Goal: Ask a question: Seek information or help from site administrators or community

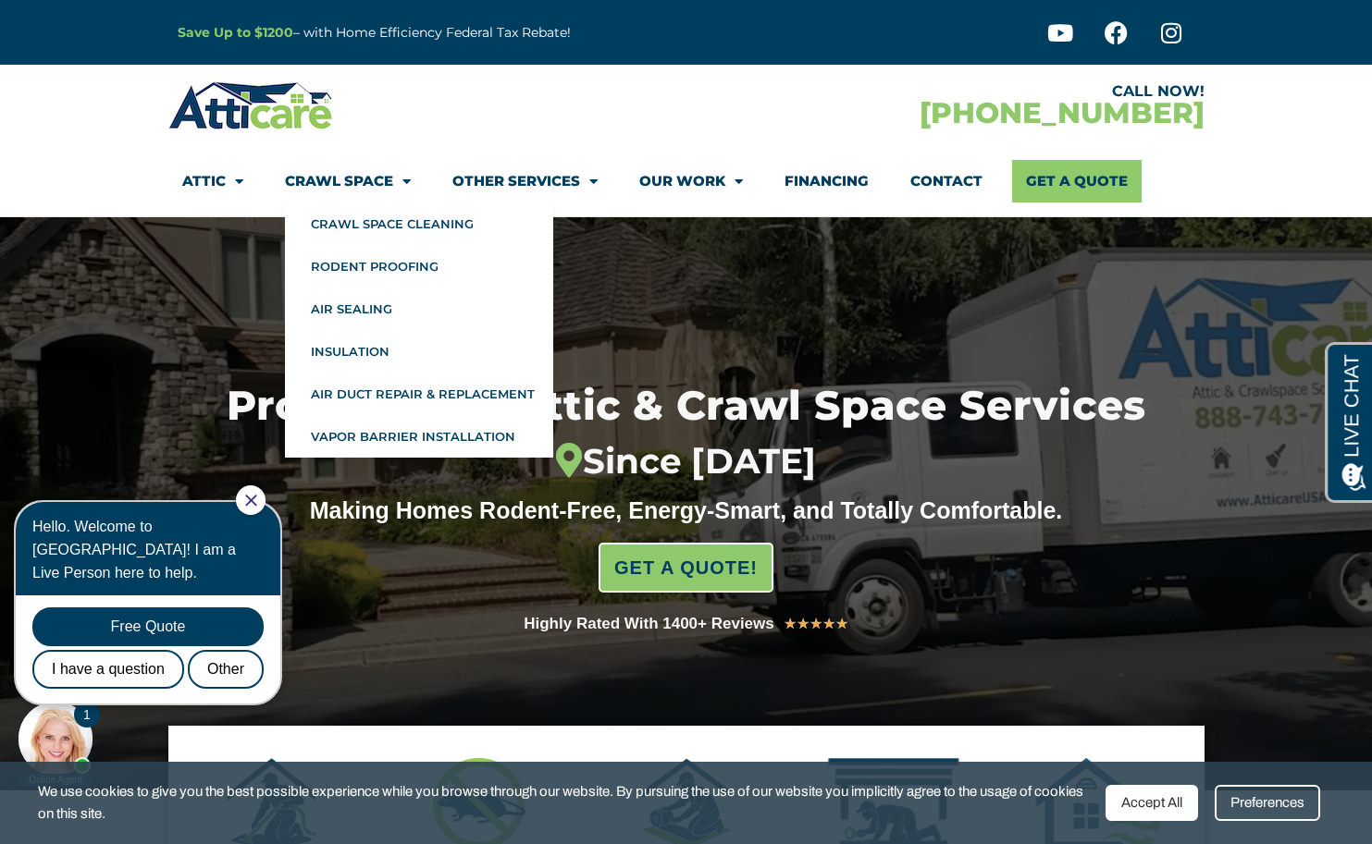
click at [402, 180] on span "Menu" at bounding box center [402, 182] width 18 height 32
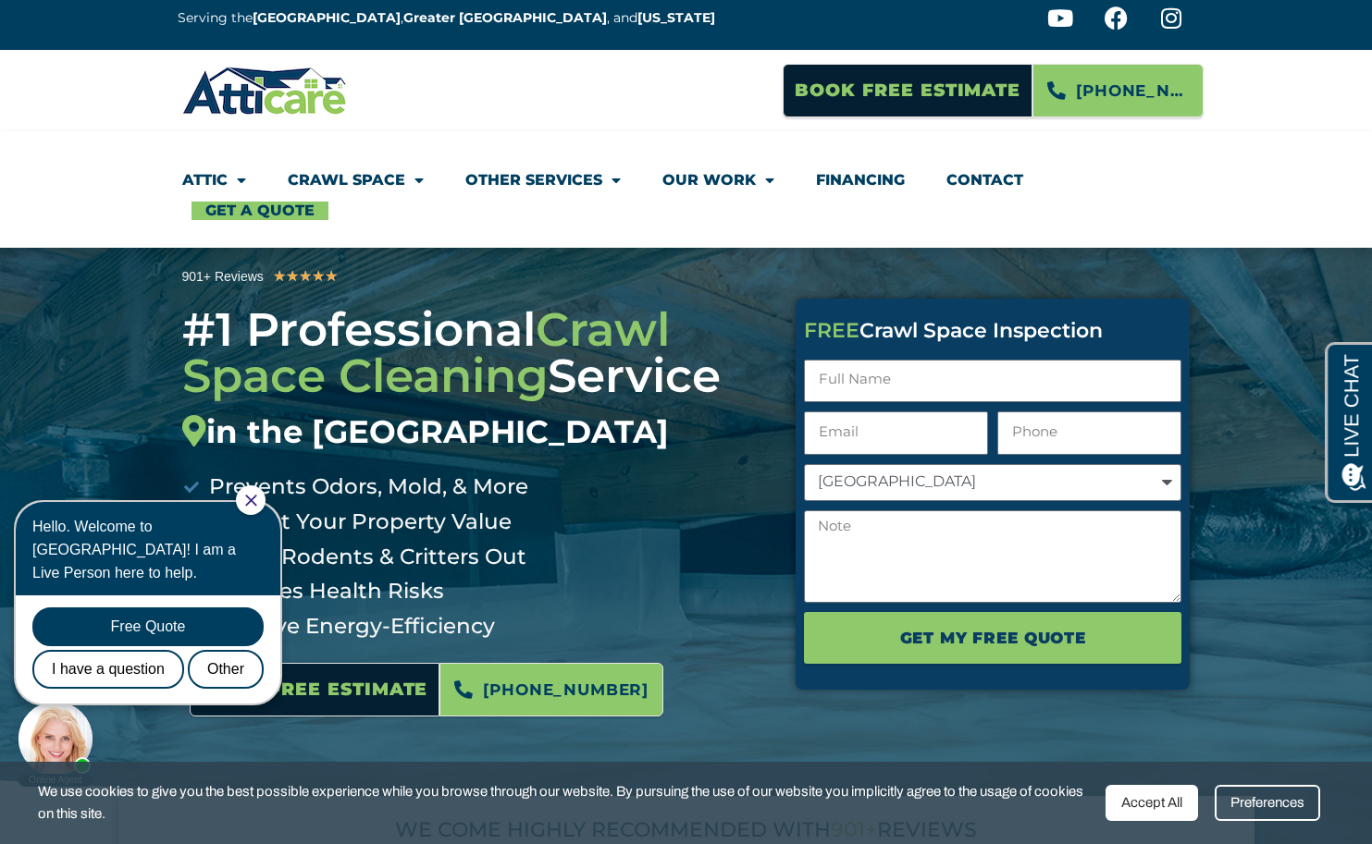
scroll to position [18, 0]
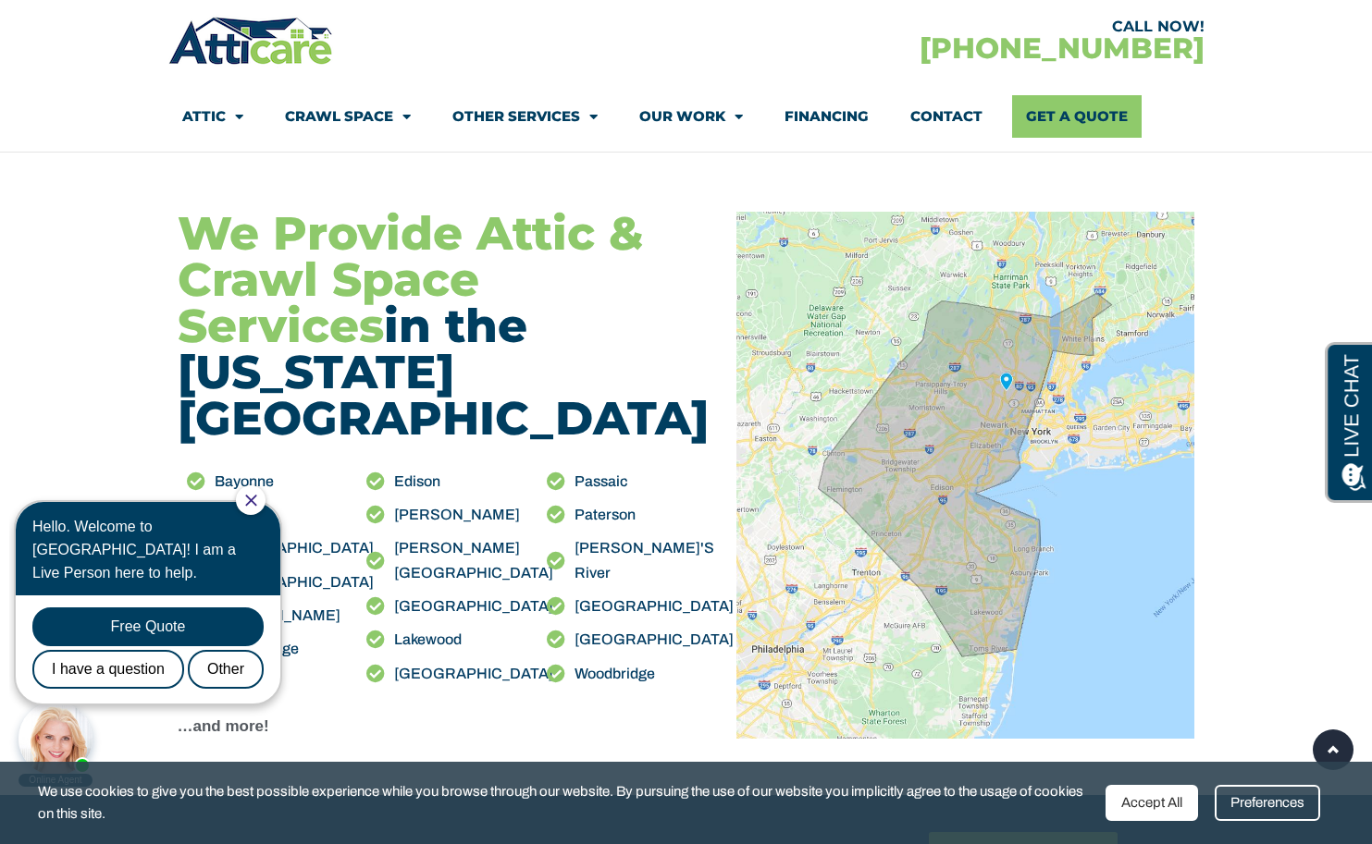
scroll to position [2107, 0]
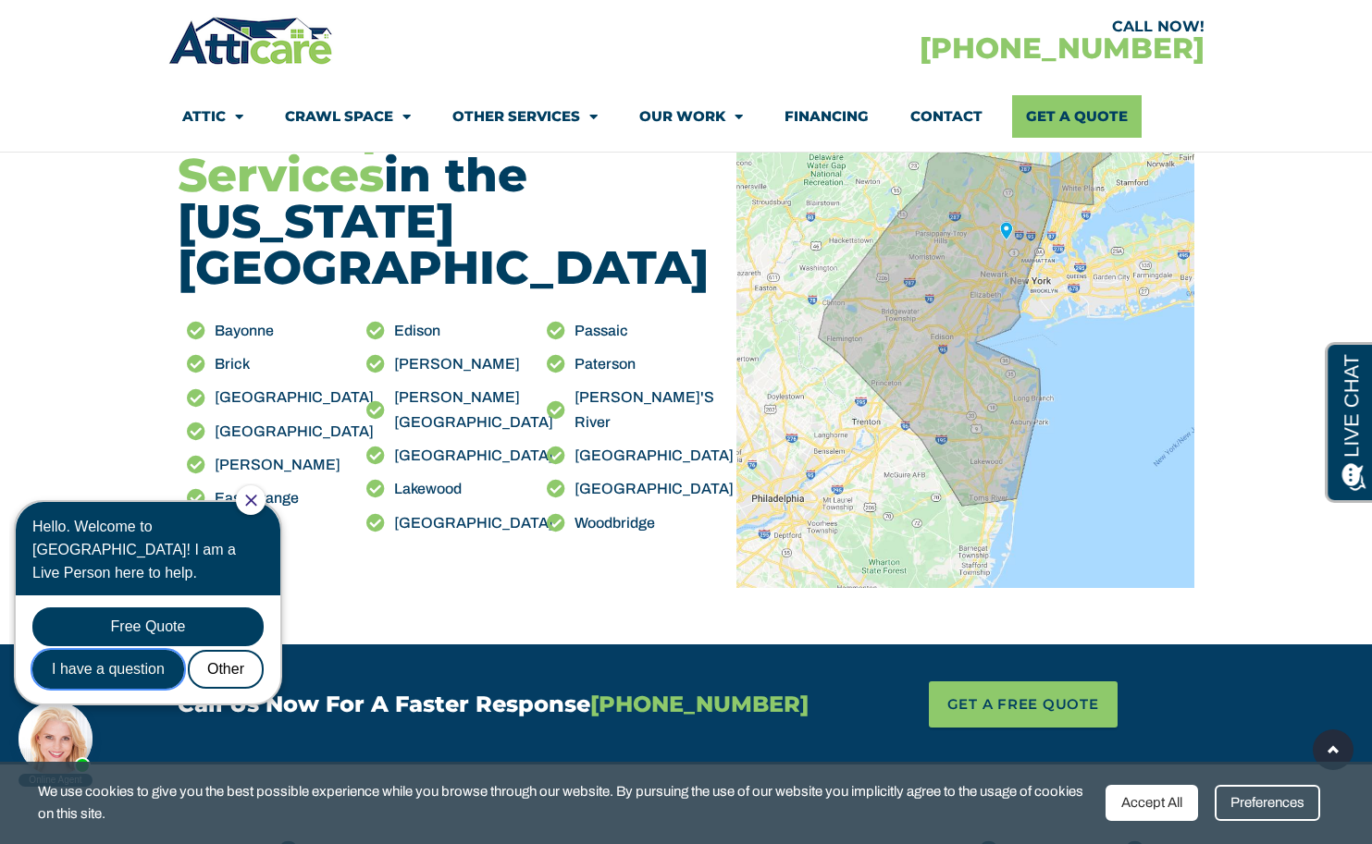
click at [147, 650] on div "I have a question" at bounding box center [108, 669] width 152 height 39
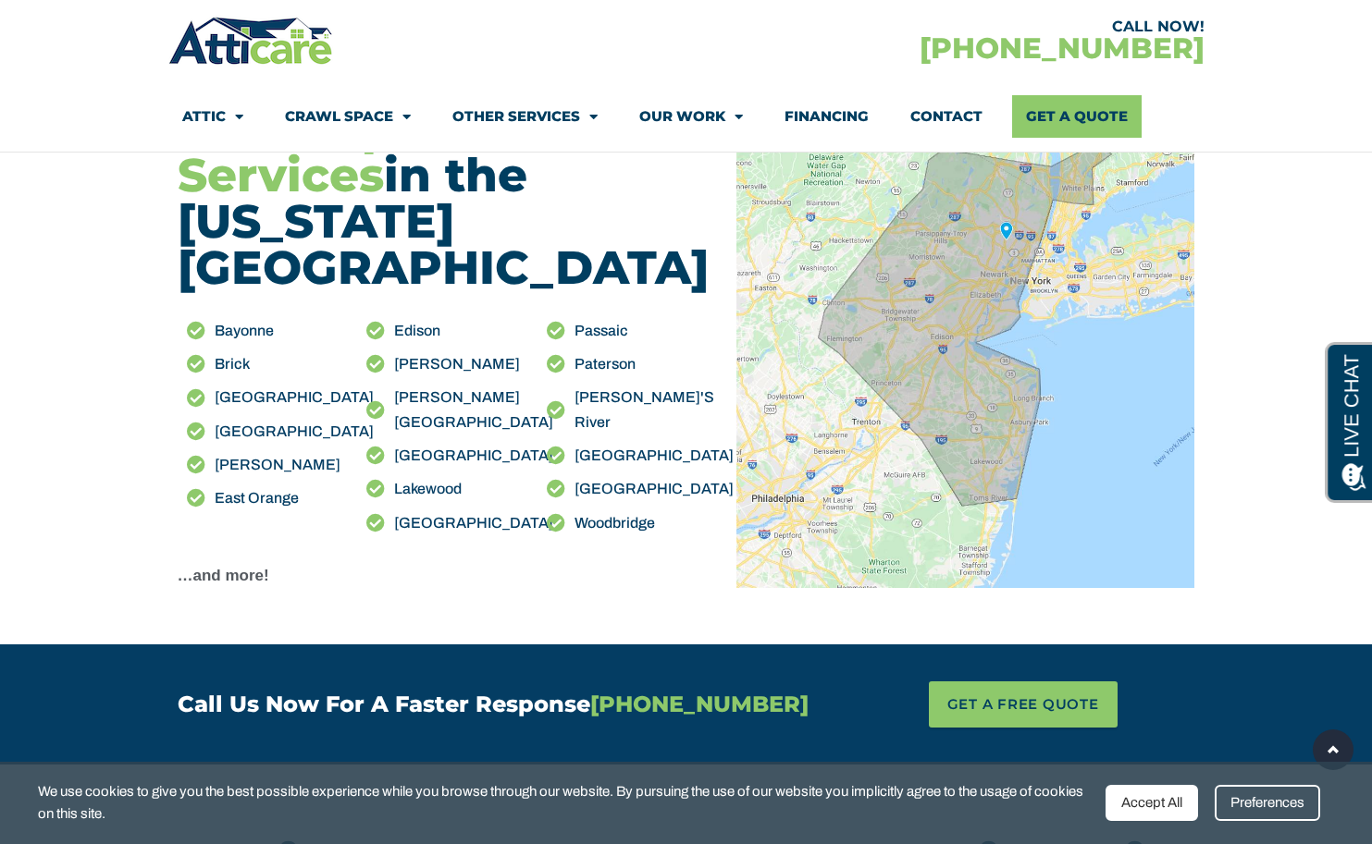
scroll to position [0, 0]
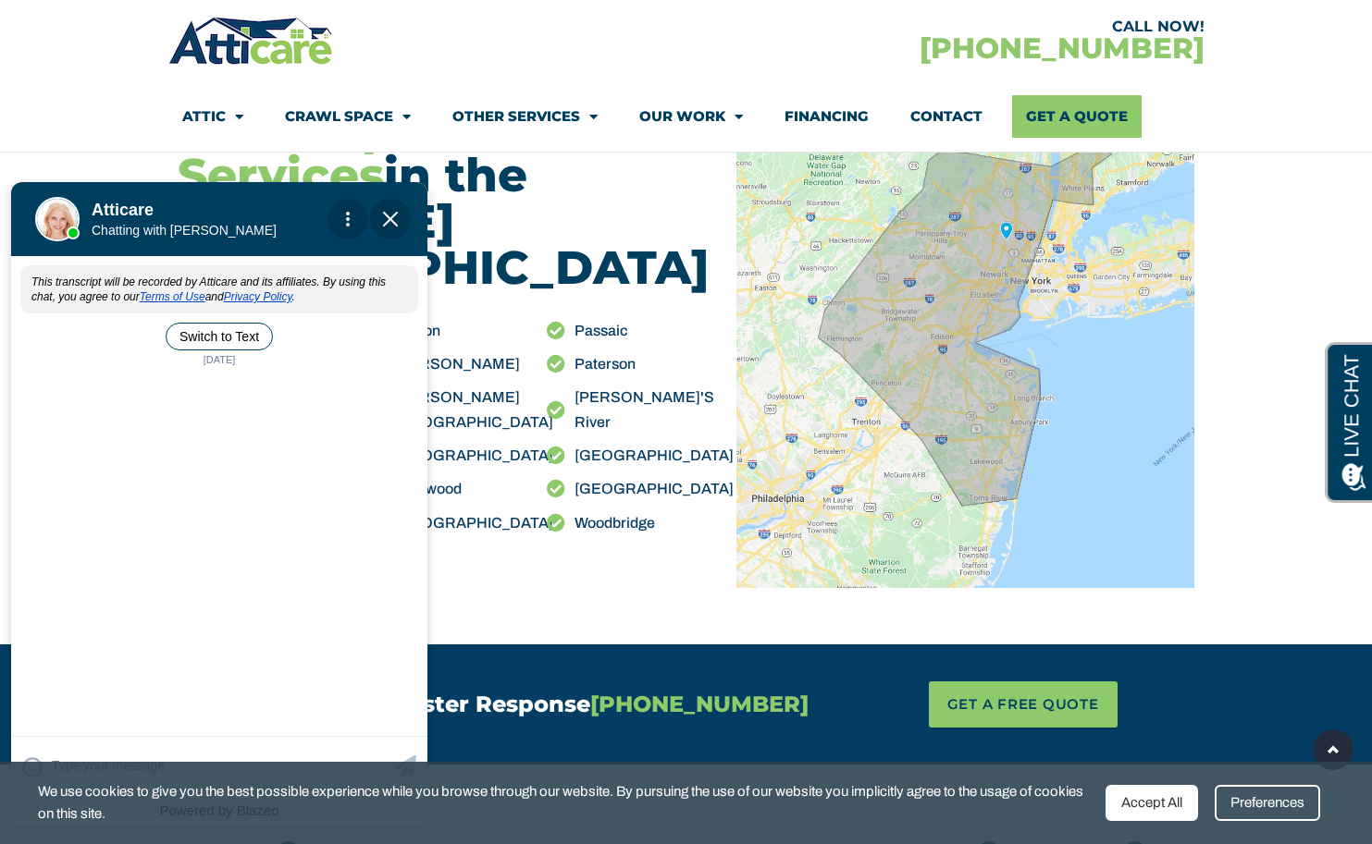
click at [235, 386] on div "This transcript will be recorded by Atticare and its affiliates. By using this …" at bounding box center [219, 495] width 416 height 472
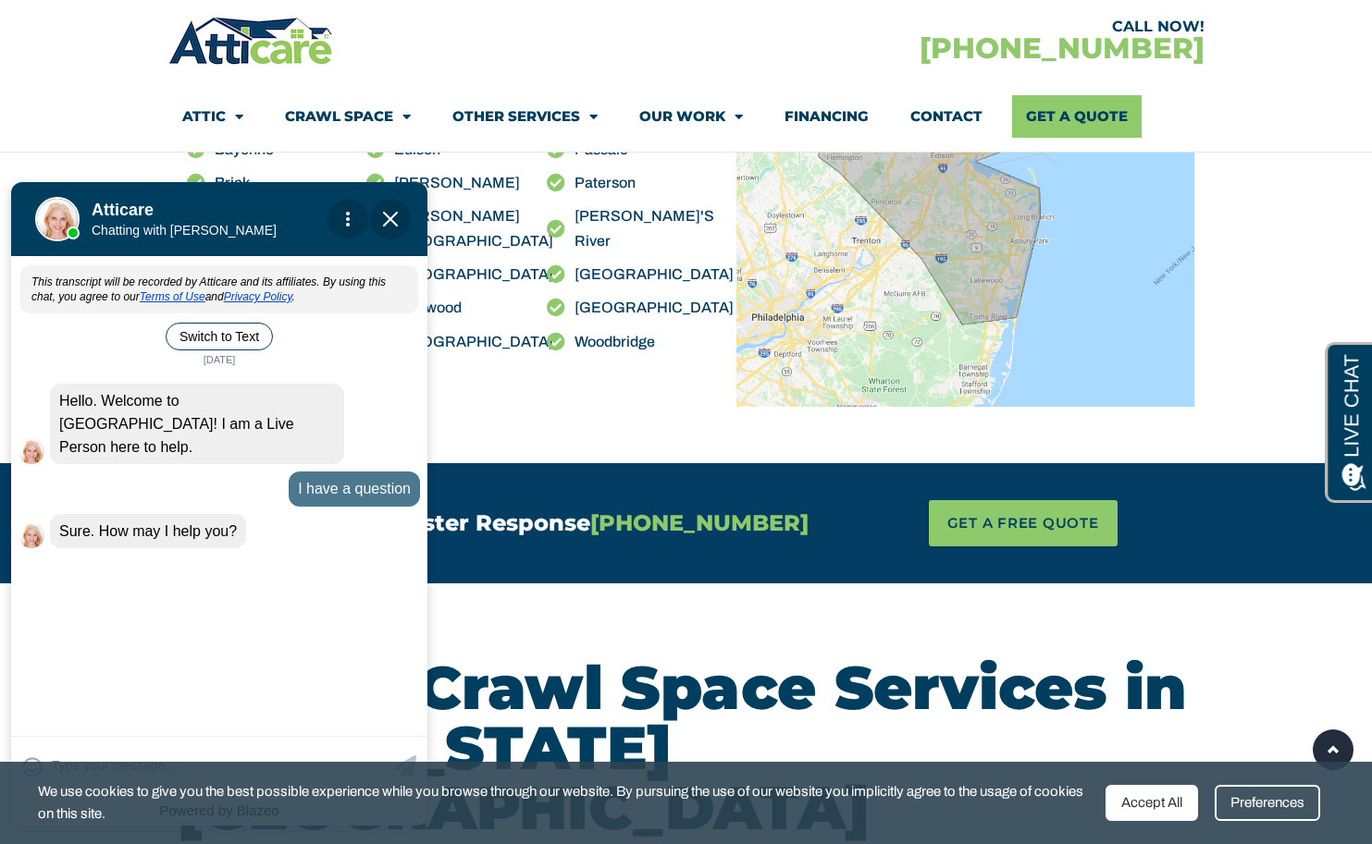
scroll to position [2431, 0]
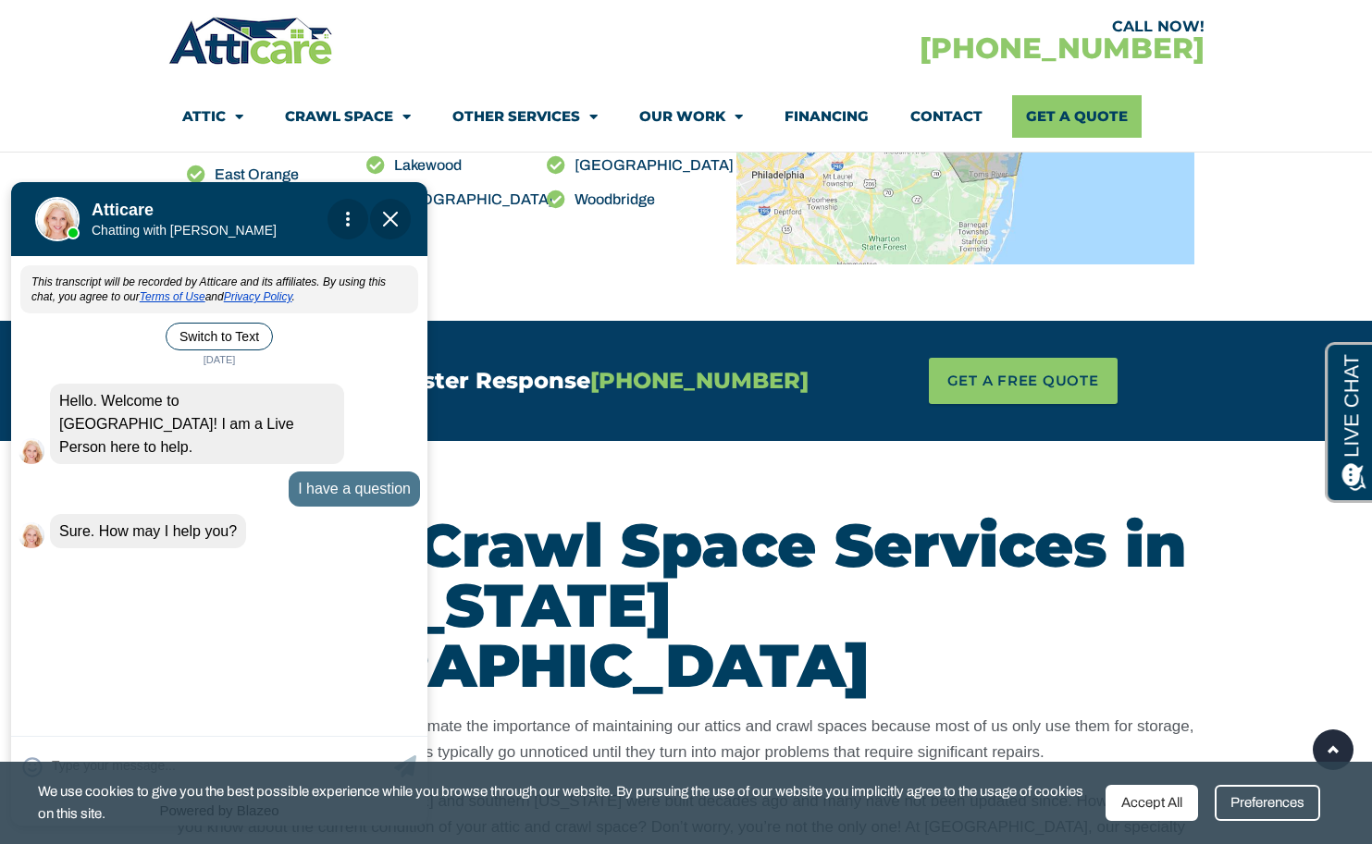
click at [267, 557] on div "This transcript will be recorded by Atticare and its affiliates. By using this …" at bounding box center [219, 495] width 416 height 472
click at [184, 748] on textarea at bounding box center [221, 766] width 338 height 36
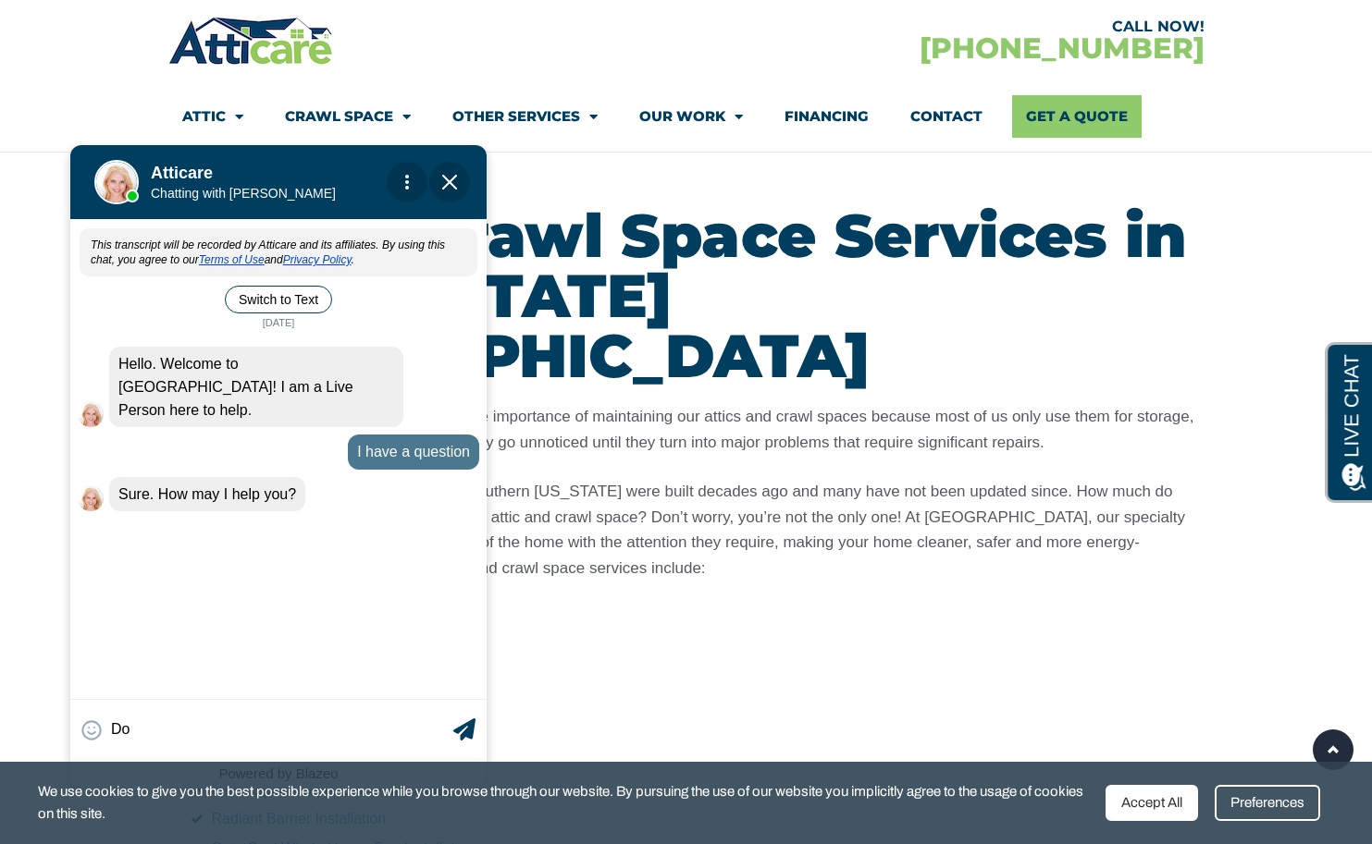
drag, startPoint x: 267, startPoint y: 195, endPoint x: 354, endPoint y: 138, distance: 104.1
click at [354, 142] on div at bounding box center [271, 179] width 259 height 74
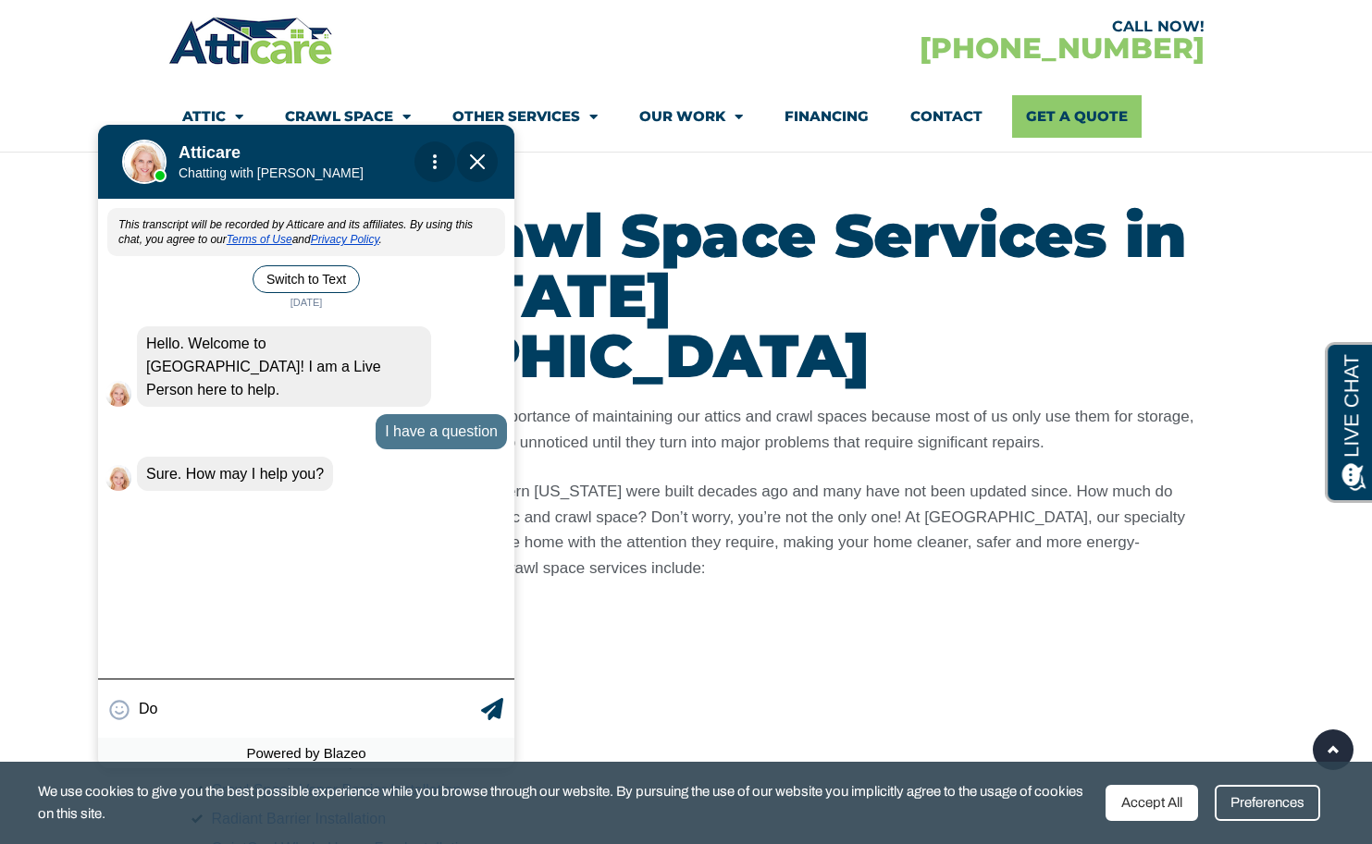
click at [173, 707] on input "Do" at bounding box center [308, 709] width 338 height 36
type input "Do you do rim joist insulatio"
type textarea "Do you do rim joist insulatio"
type input "Do you do rim joist insulation"
type textarea "Do you do rim joist insulation projects in basements?"
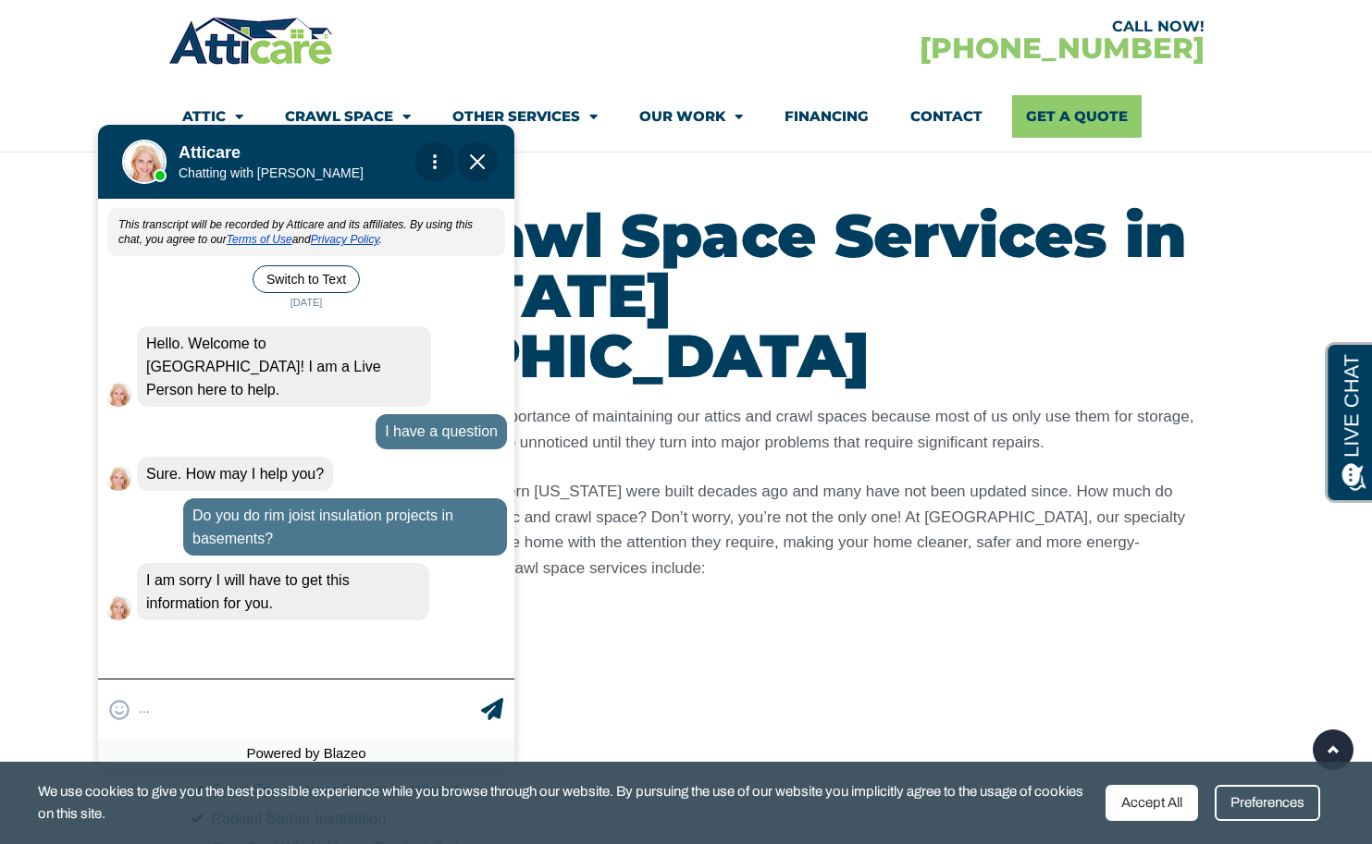
scroll to position [30, 0]
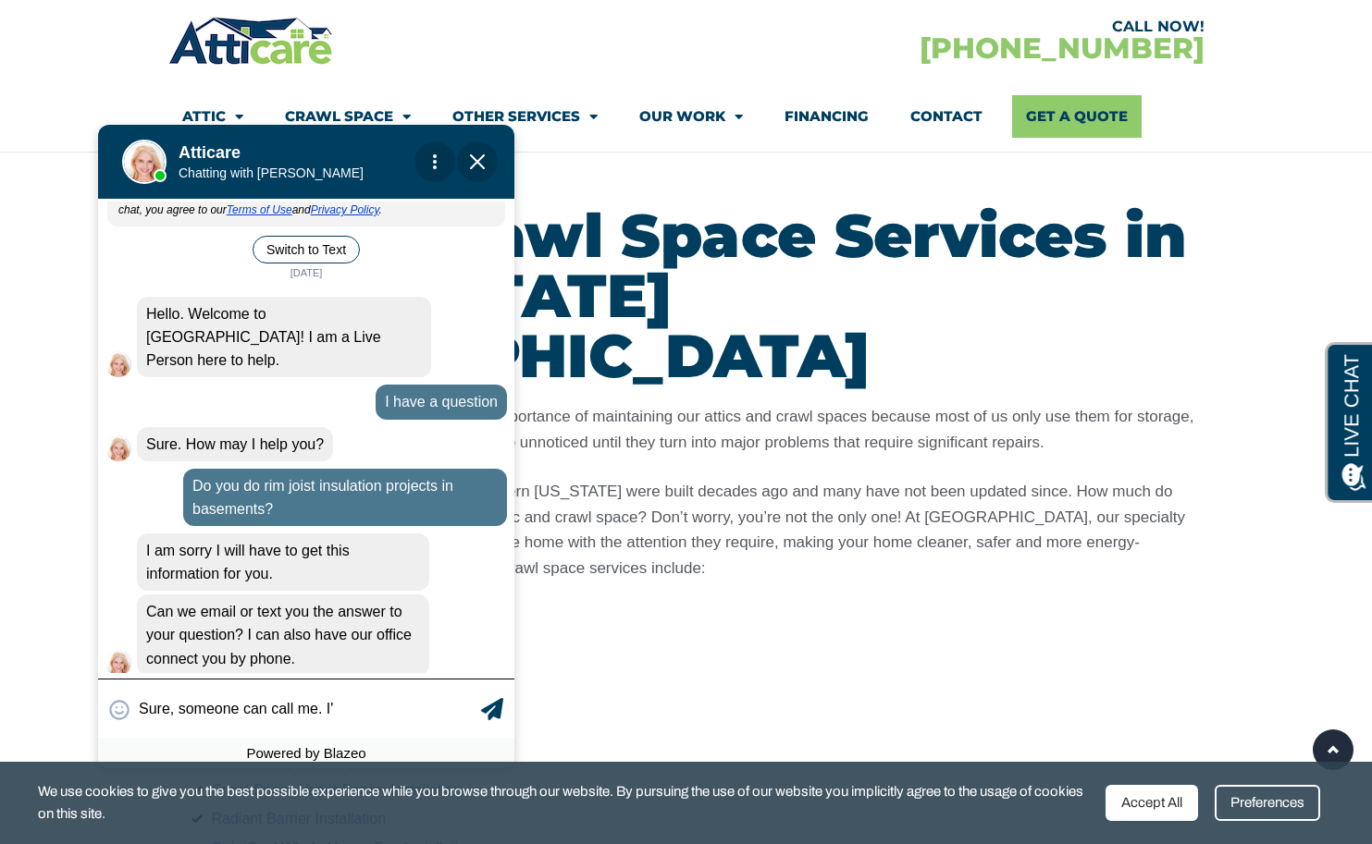
type input "Sure, someone can call me. I'm"
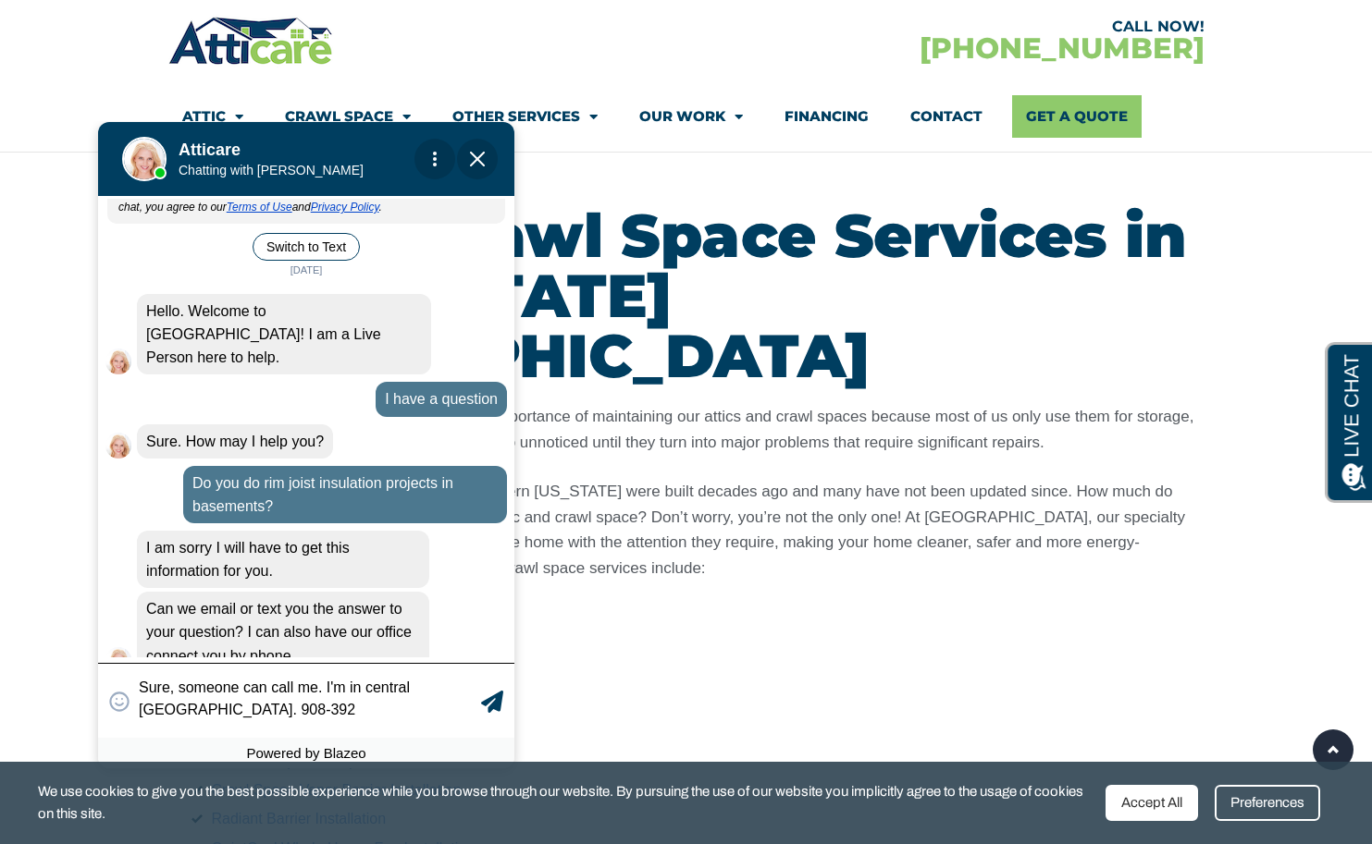
scroll to position [43, 0]
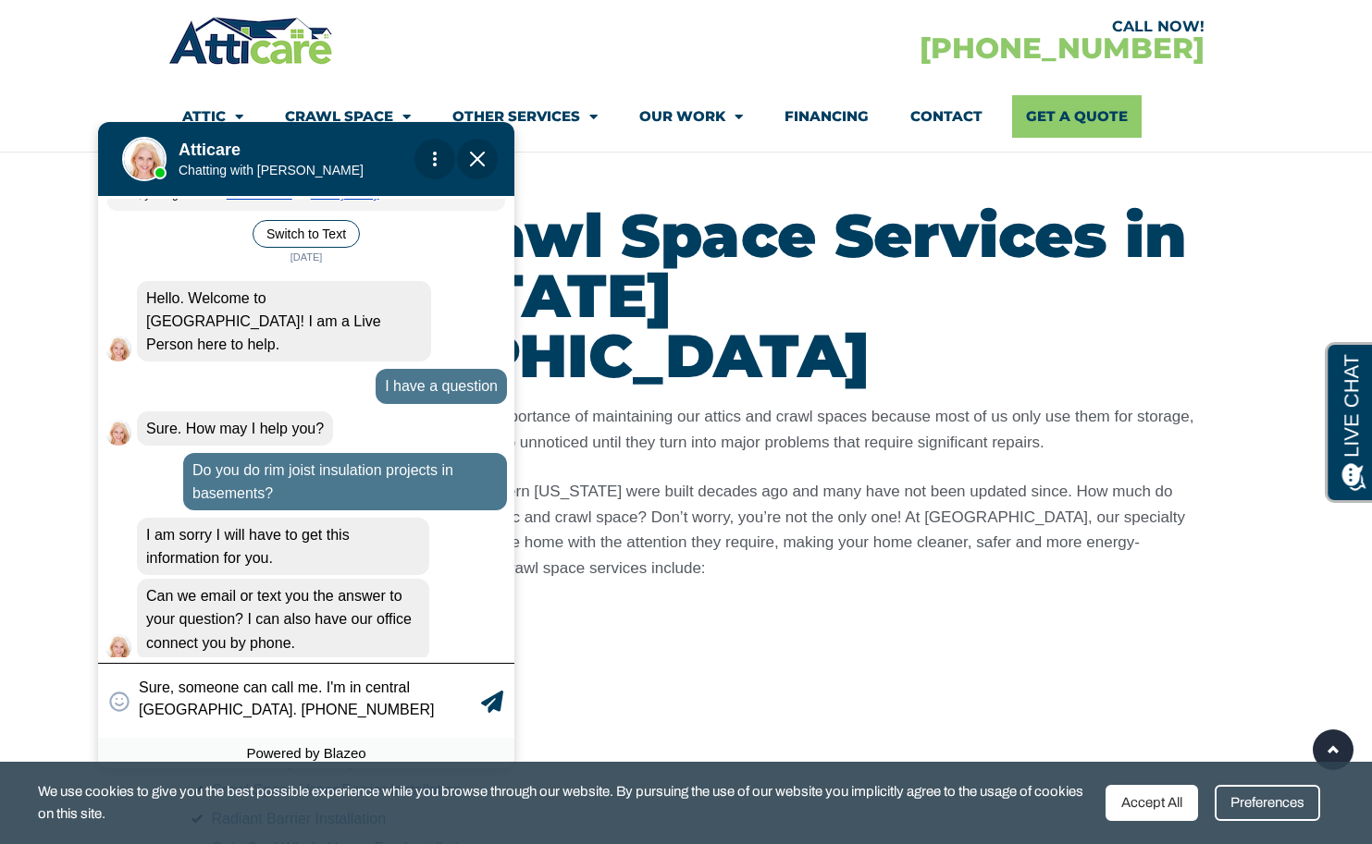
type textarea "Sure, someone can call me. I'm in central [GEOGRAPHIC_DATA]. [PHONE_NUMBER]."
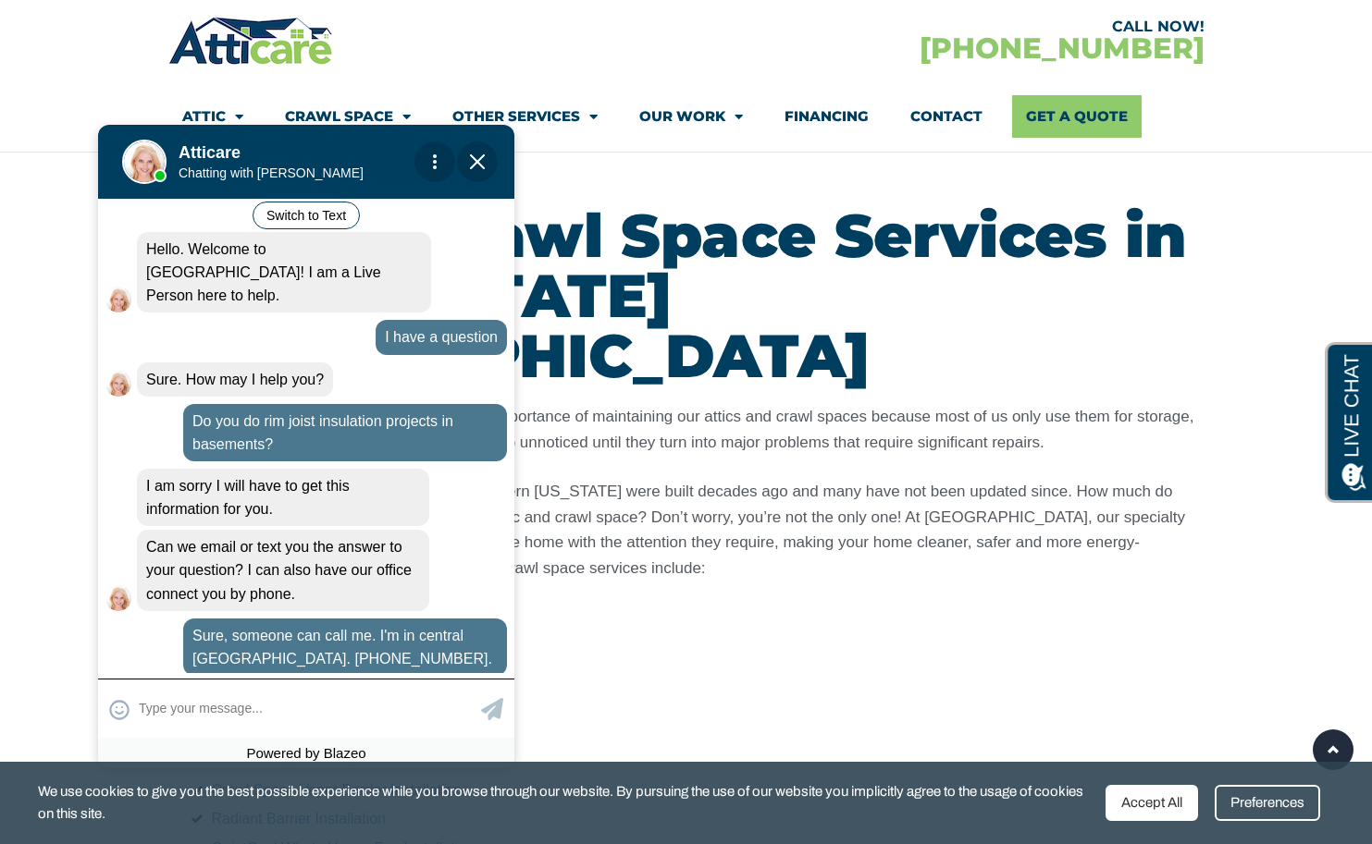
scroll to position [136, 0]
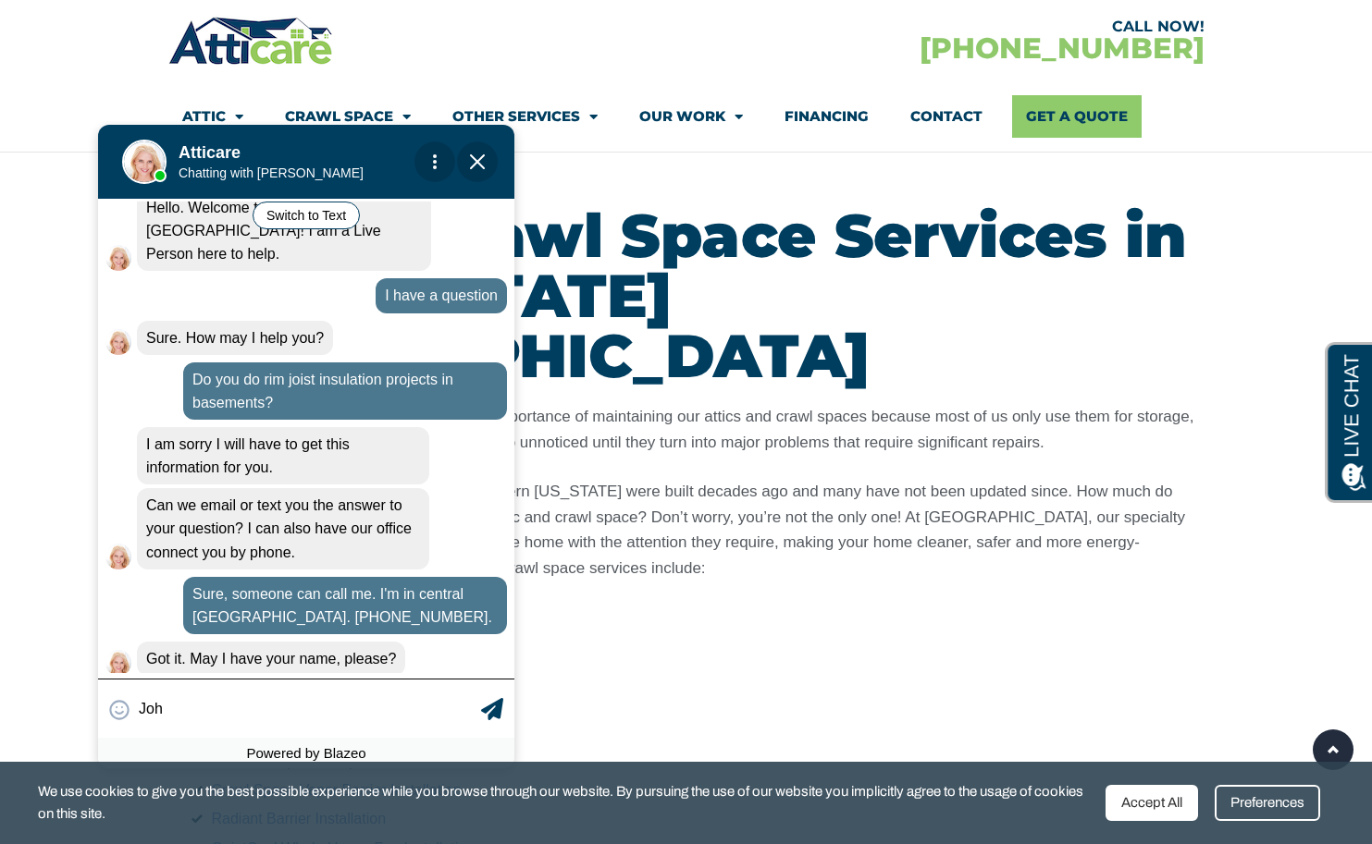
type input "[PERSON_NAME]"
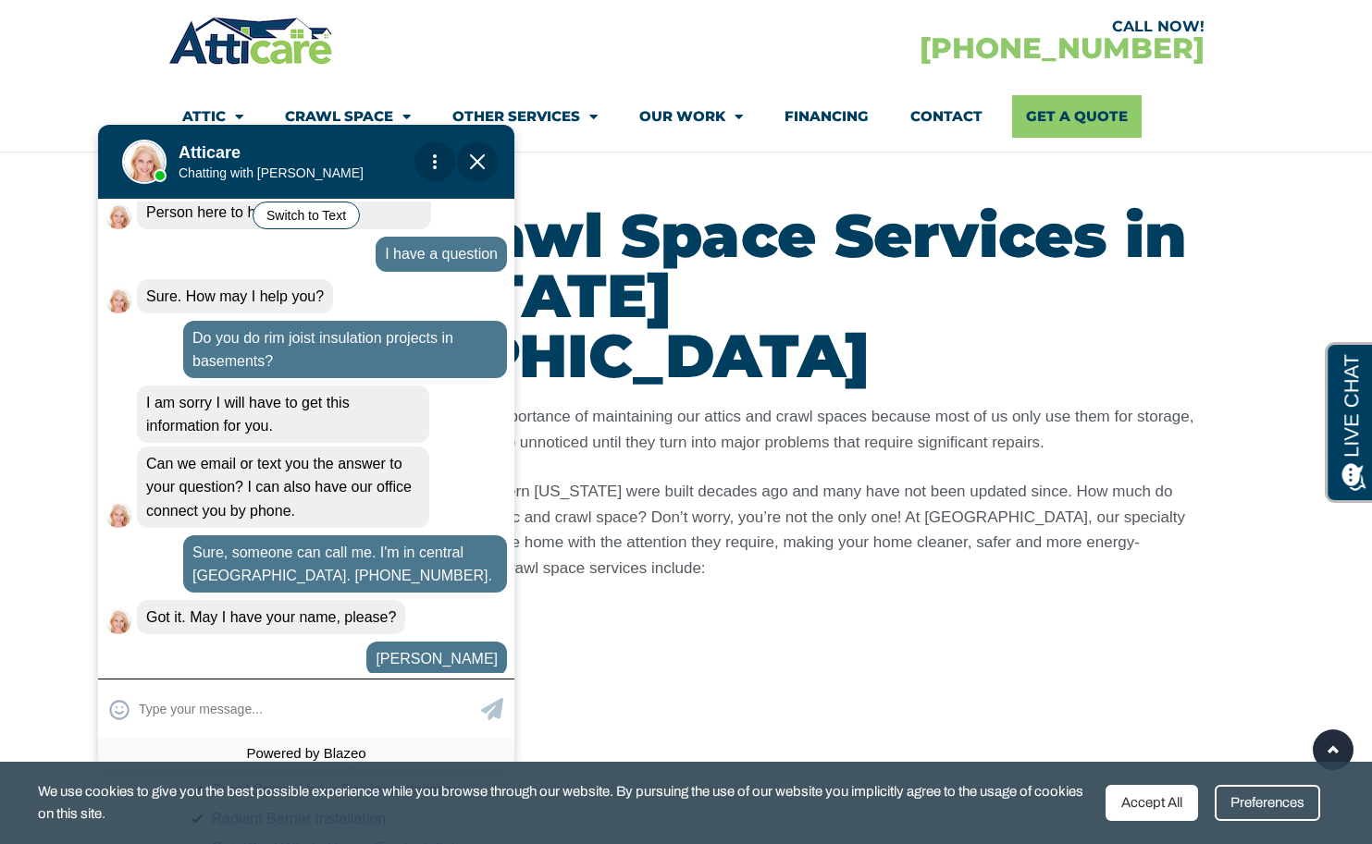
scroll to position [242, 0]
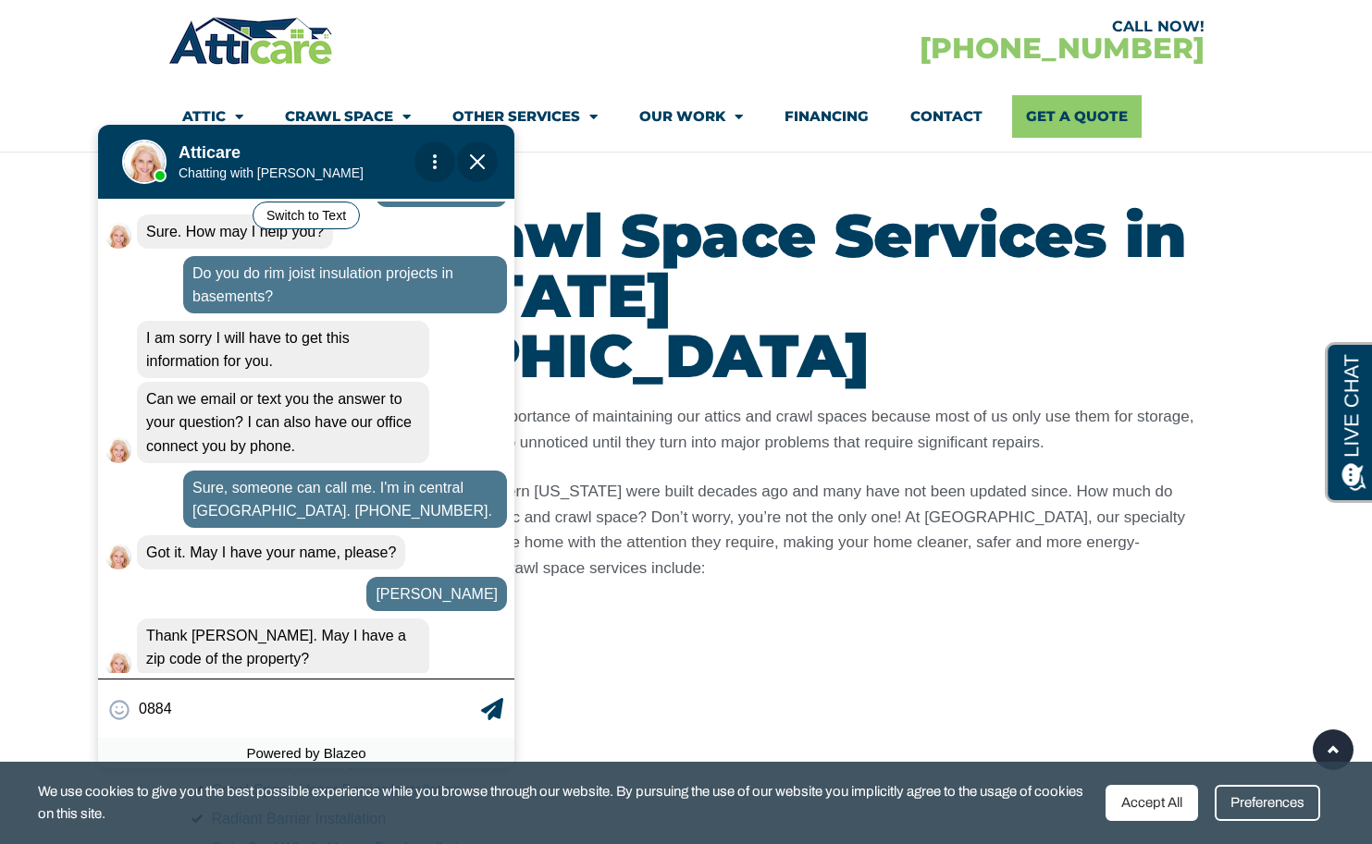
type input "08844"
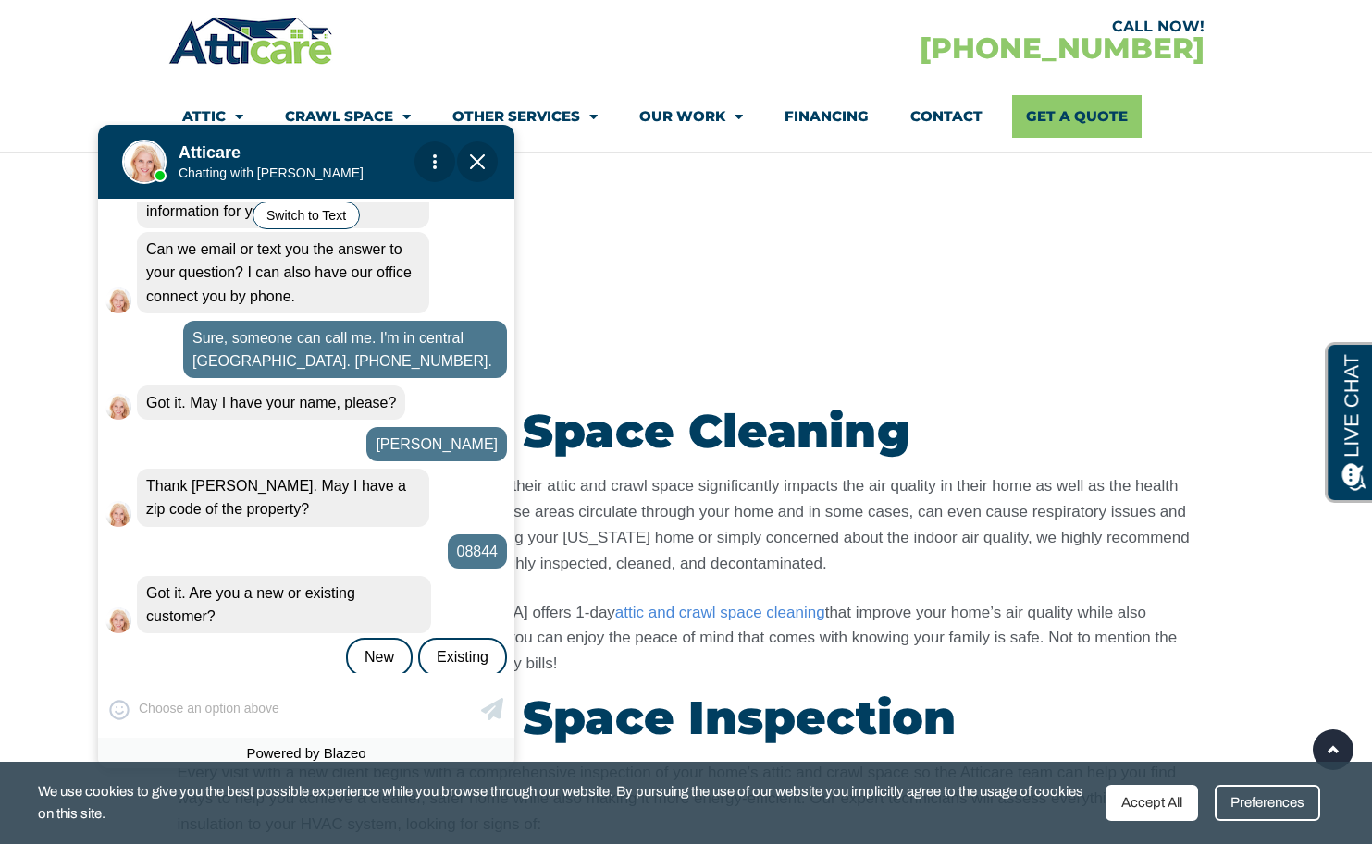
scroll to position [3292, 0]
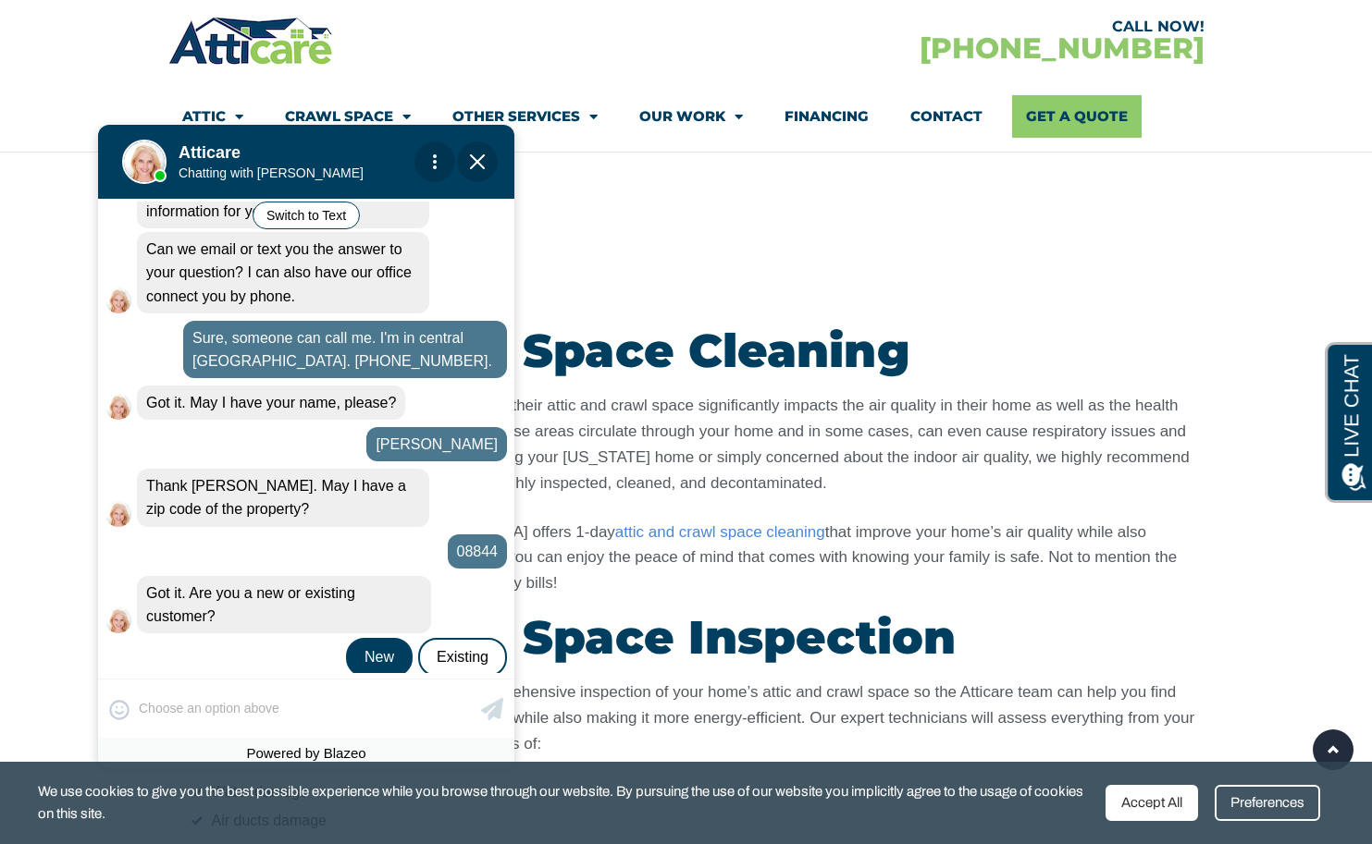
click at [364, 638] on div "New" at bounding box center [379, 657] width 67 height 39
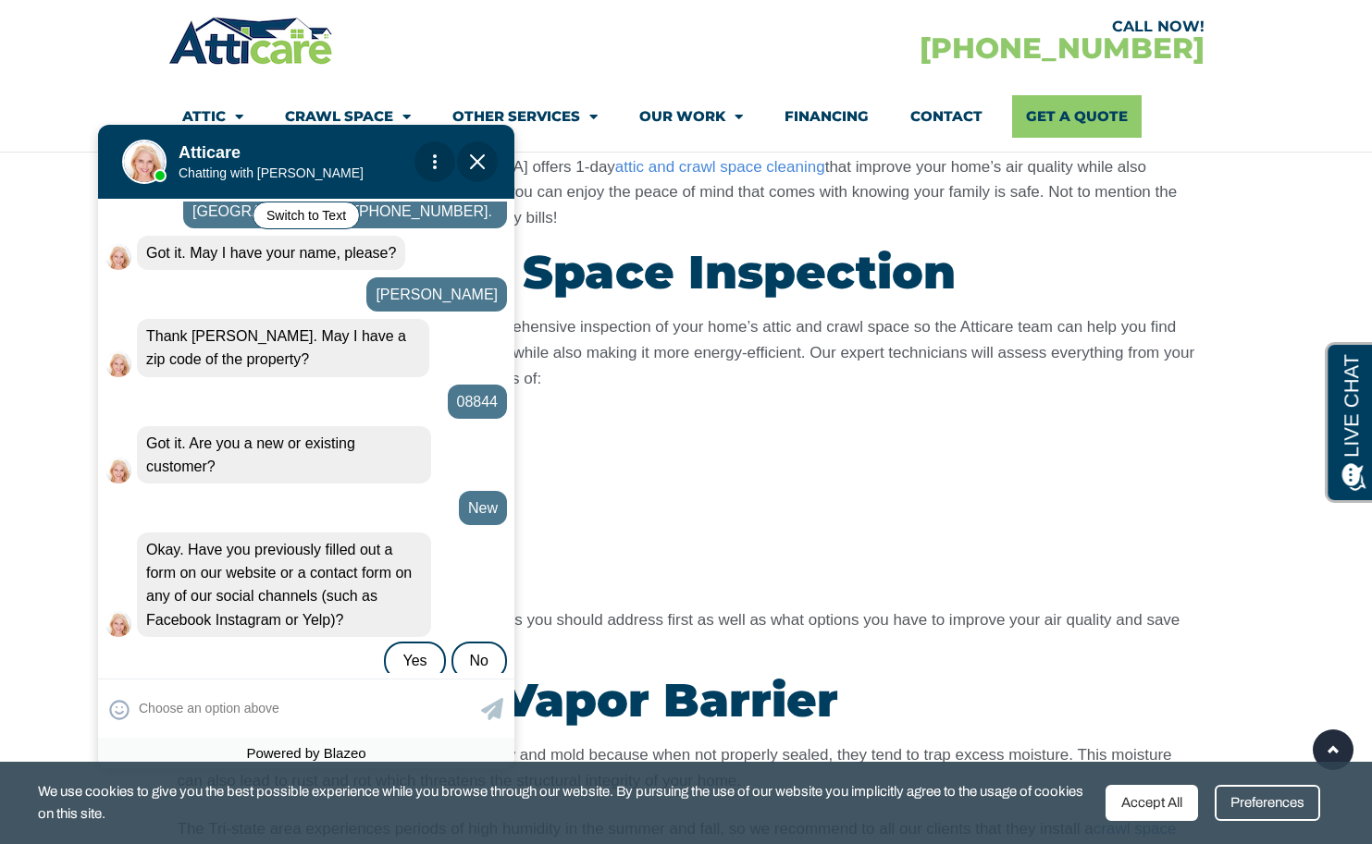
scroll to position [3797, 0]
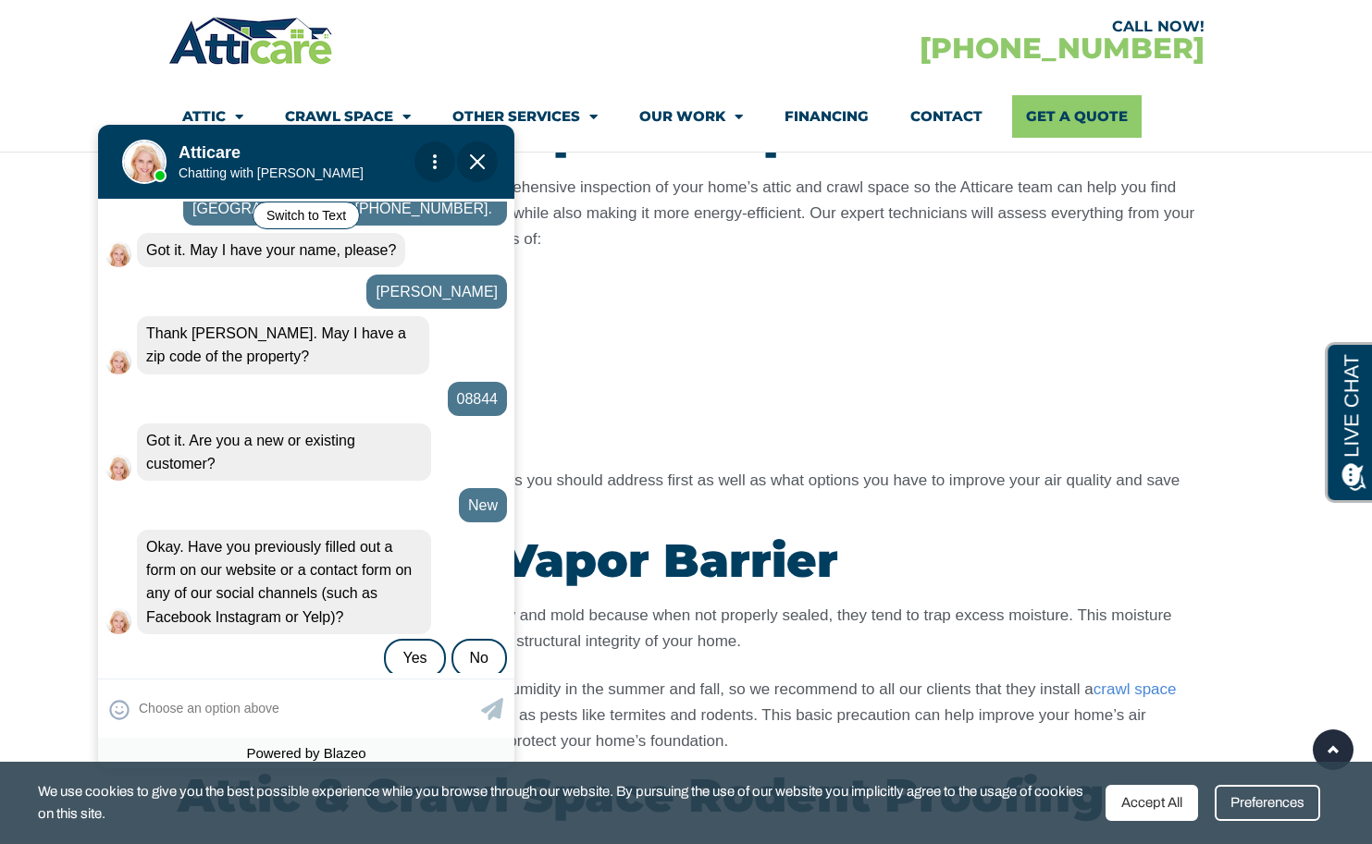
type input "no"
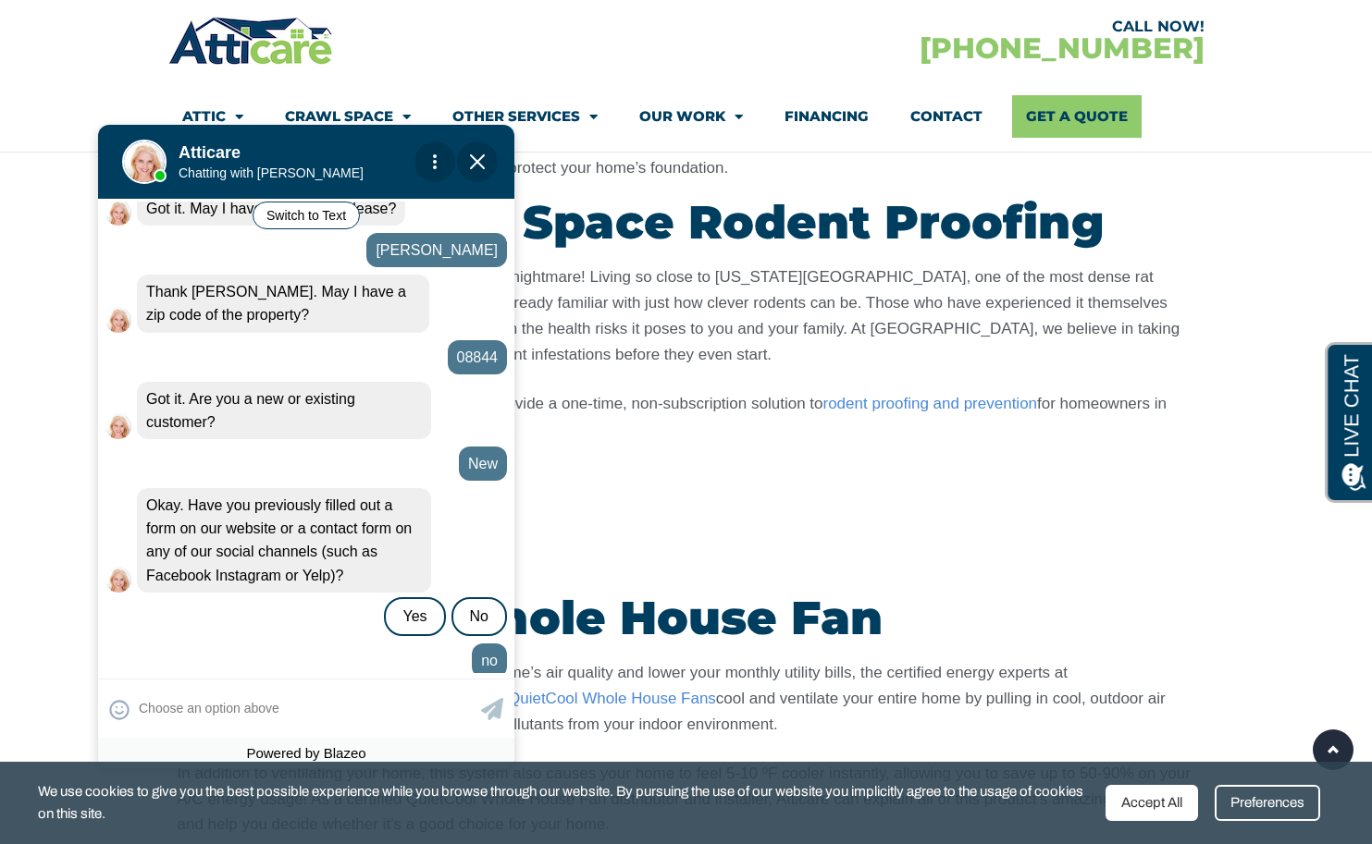
scroll to position [671, 0]
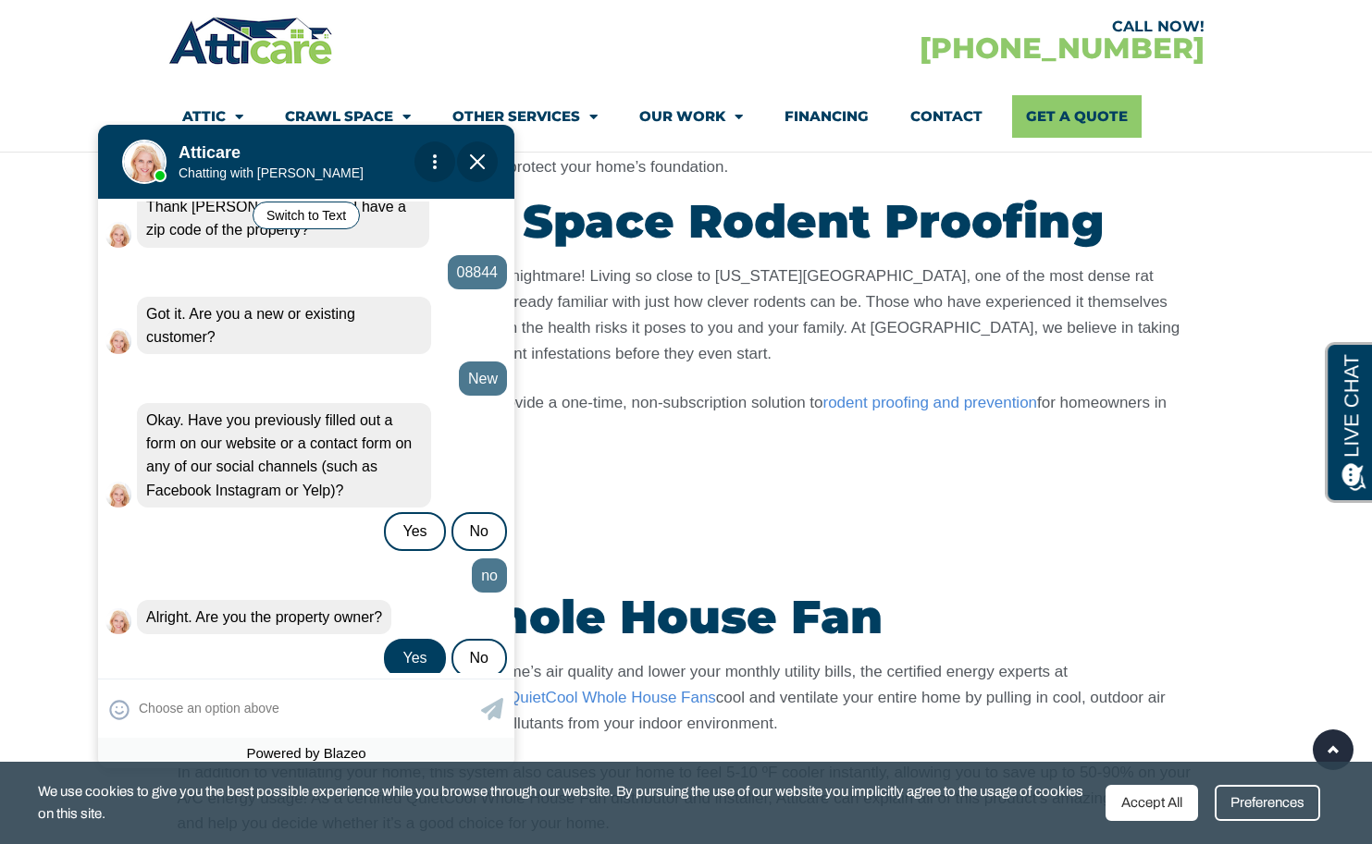
click at [408, 639] on div "Yes" at bounding box center [414, 658] width 61 height 39
click at [746, 659] on p "If you are in search of a way to improve your home’s air quality and lower your…" at bounding box center [686, 698] width 1017 height 78
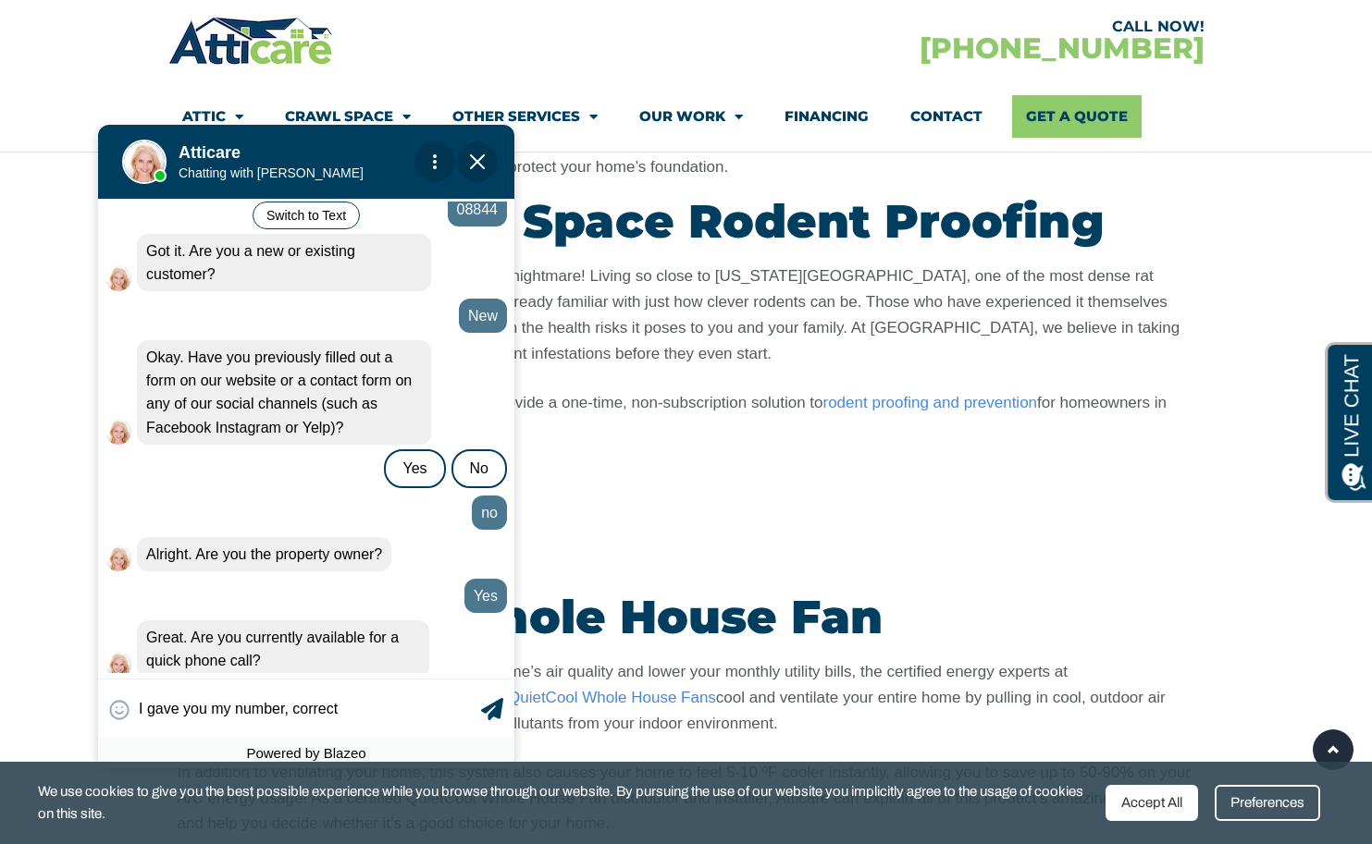
type input "I gave you my number, correct?"
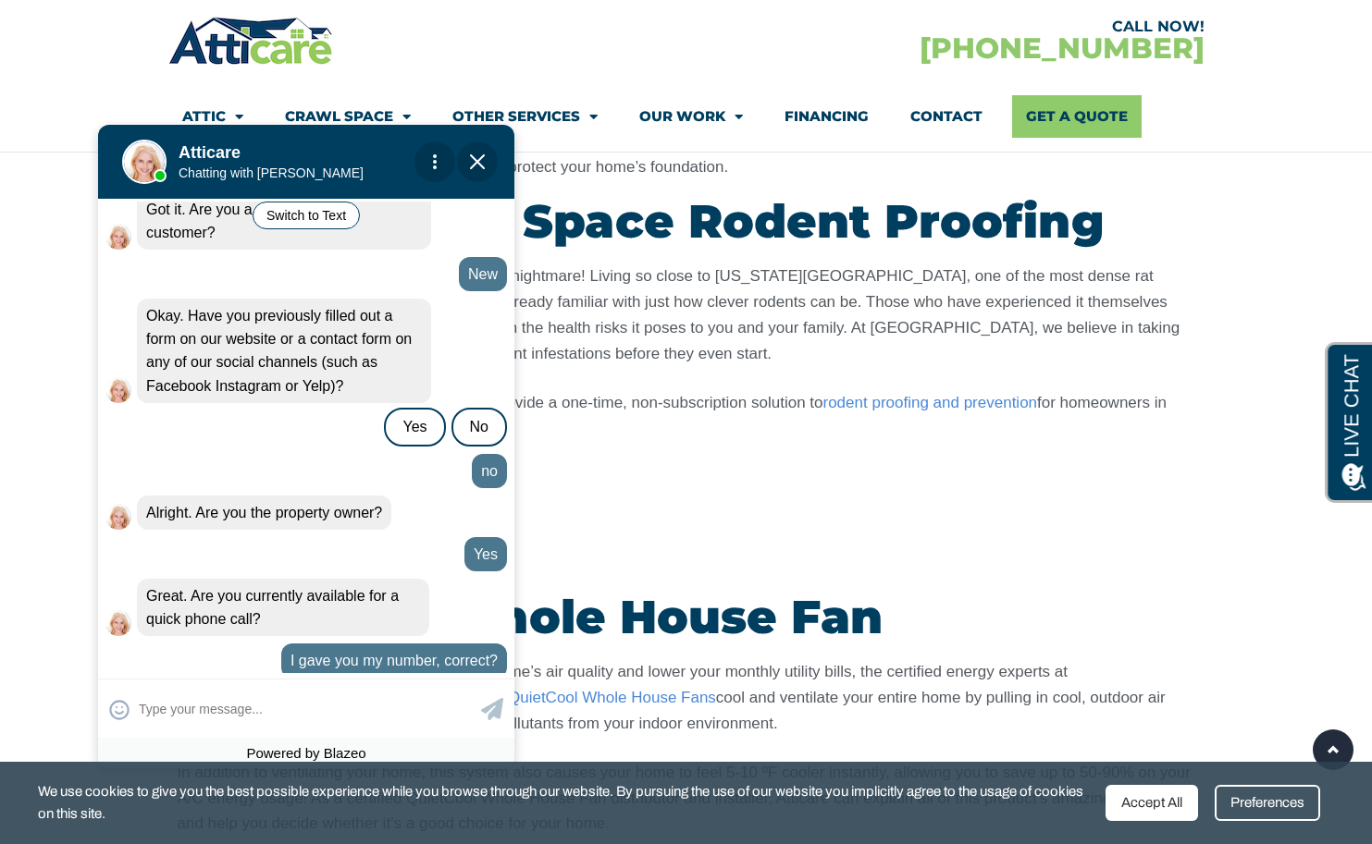
scroll to position [818, 0]
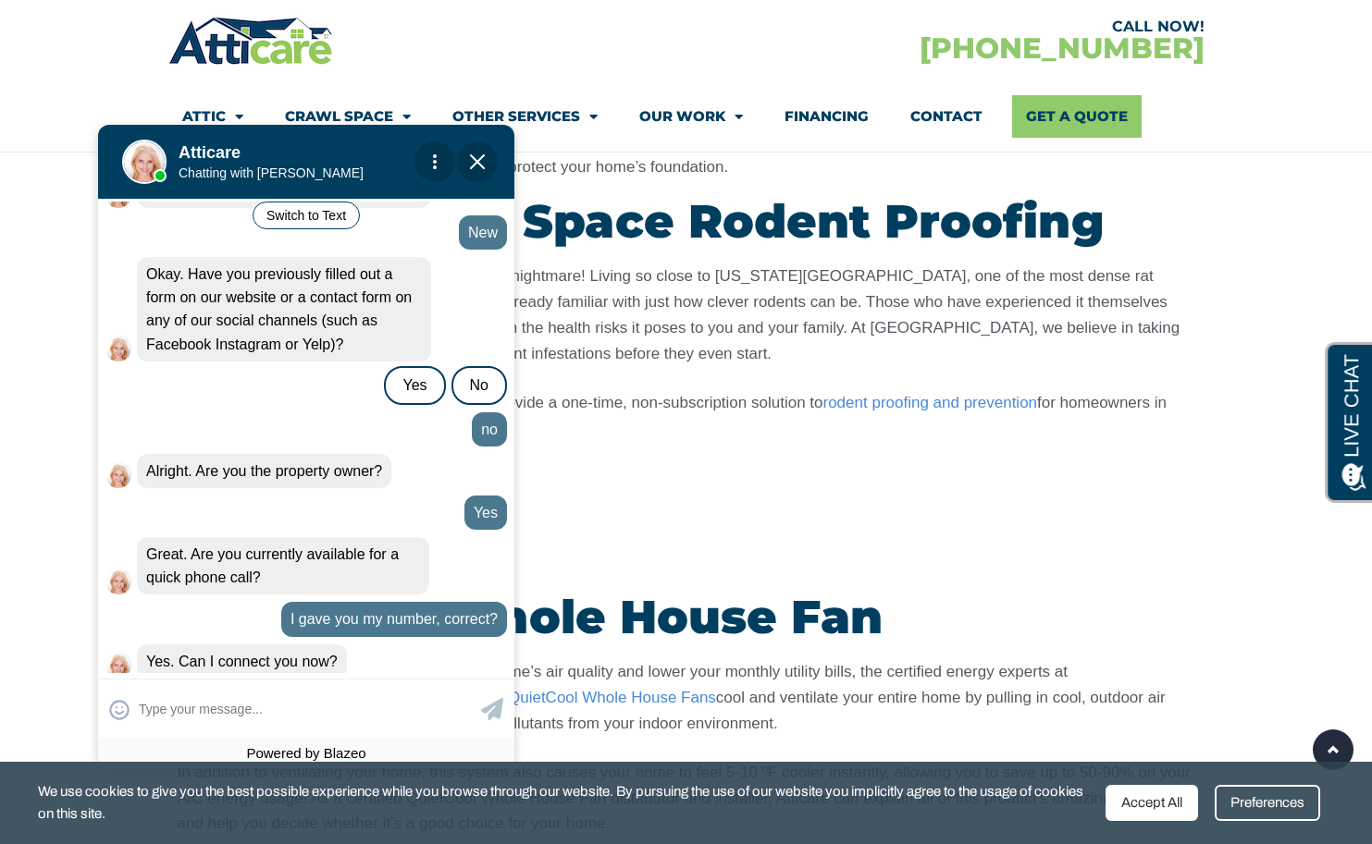
type input "j"
type input "whenever"
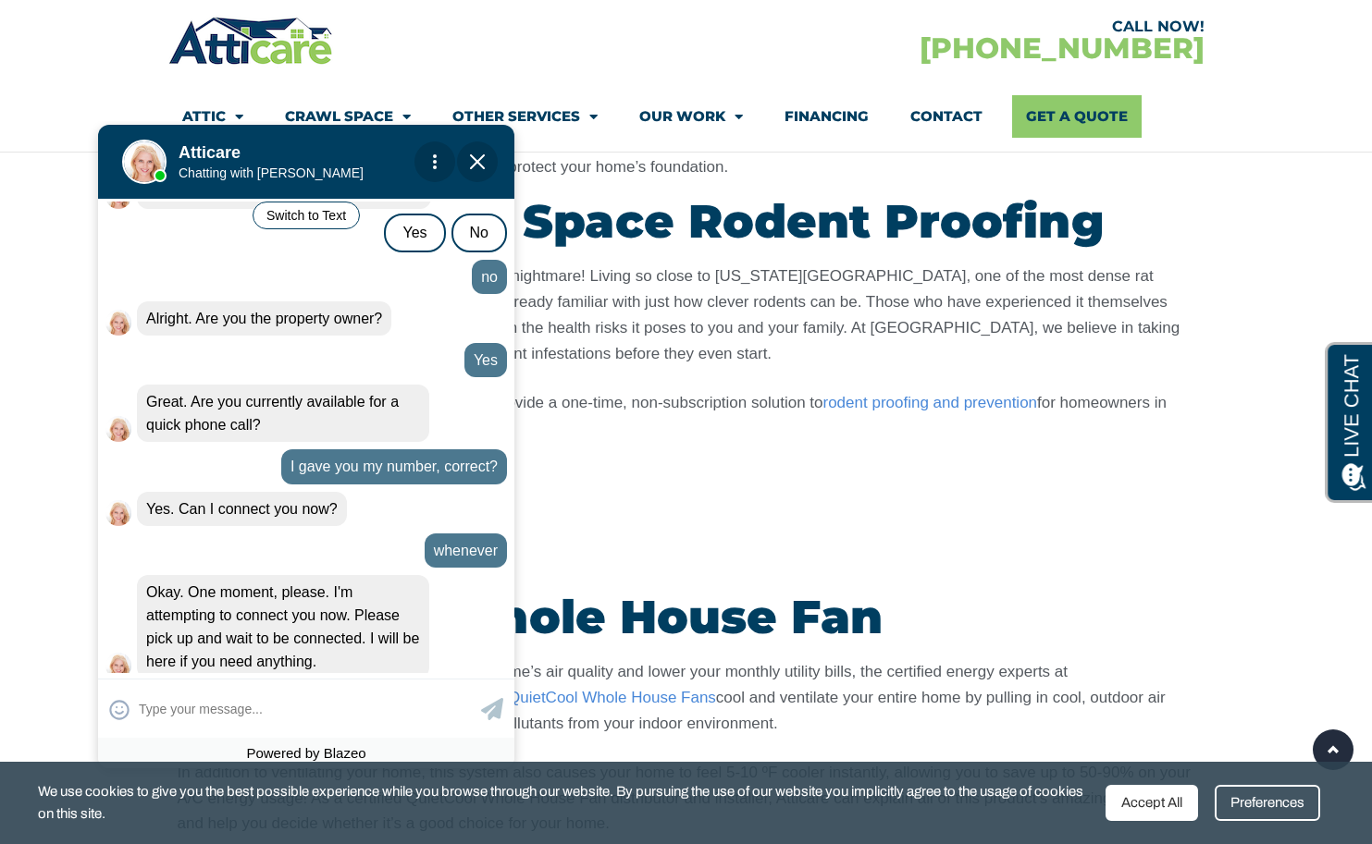
scroll to position [1031, 0]
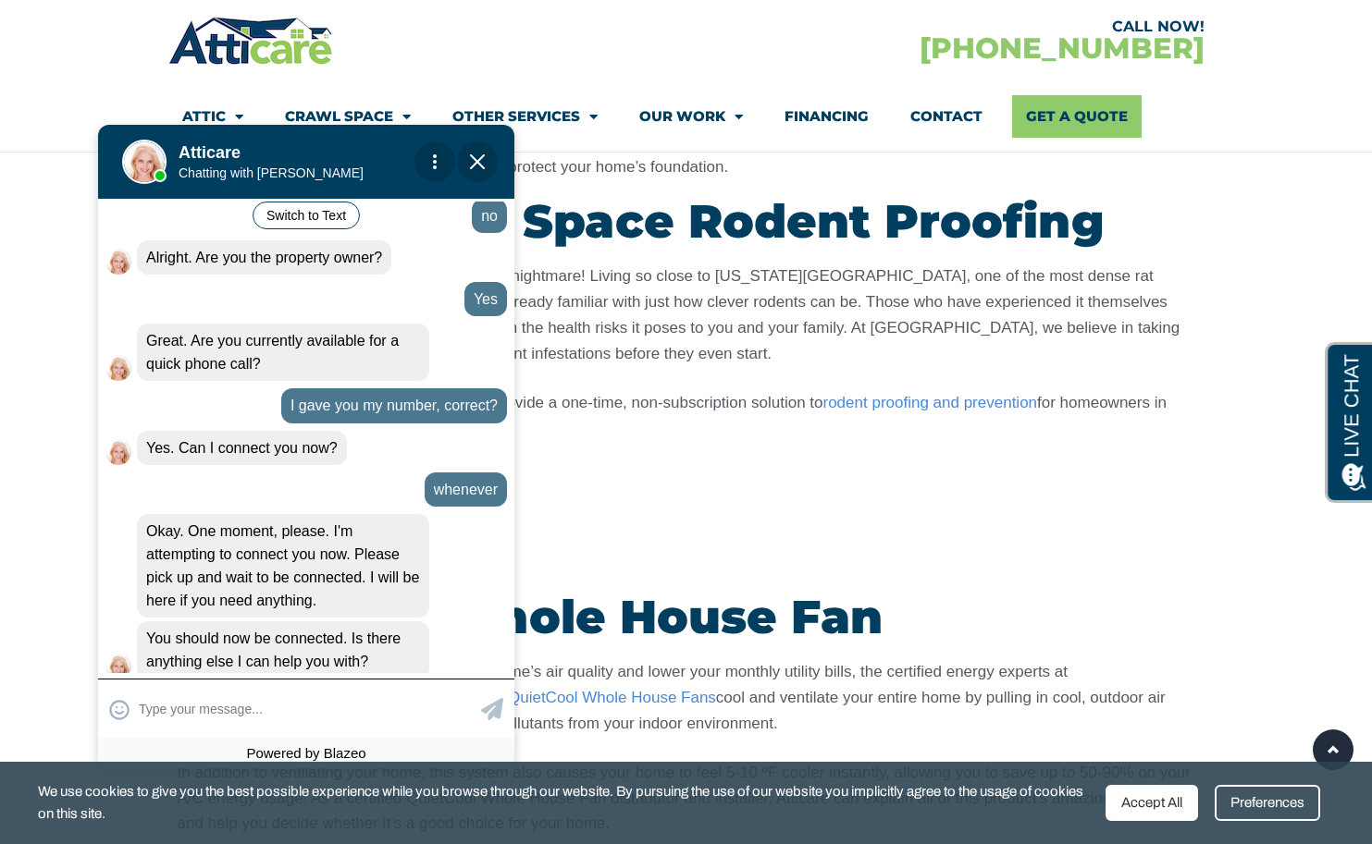
click at [240, 700] on input "text" at bounding box center [308, 709] width 338 height 36
type input "I just hung up. Please have a"
type textarea "I just hung up. Please have a"
type input "I just hung up. Please have a"
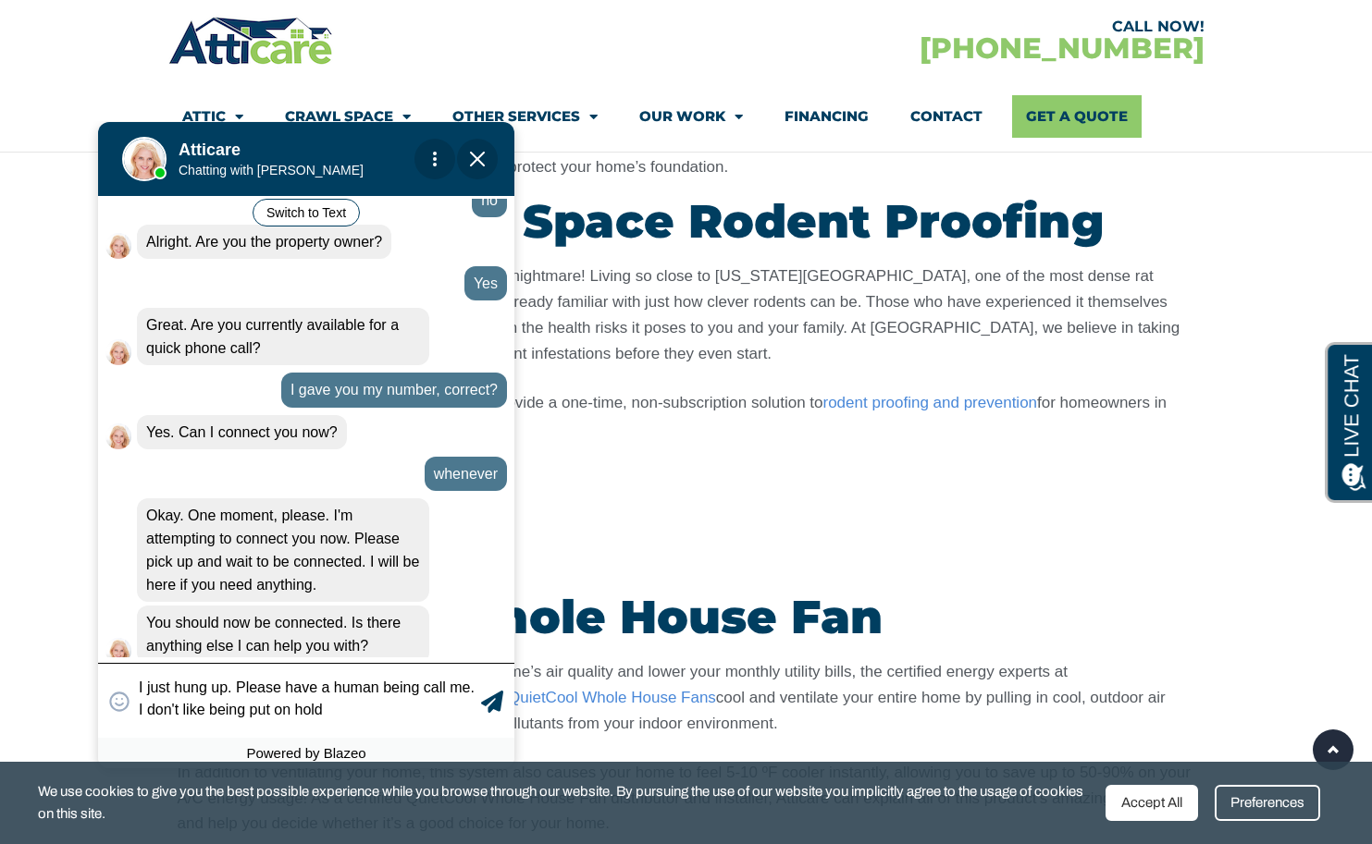
type textarea "I just hung up. Please have a human being call me. I don't like being put on ho…"
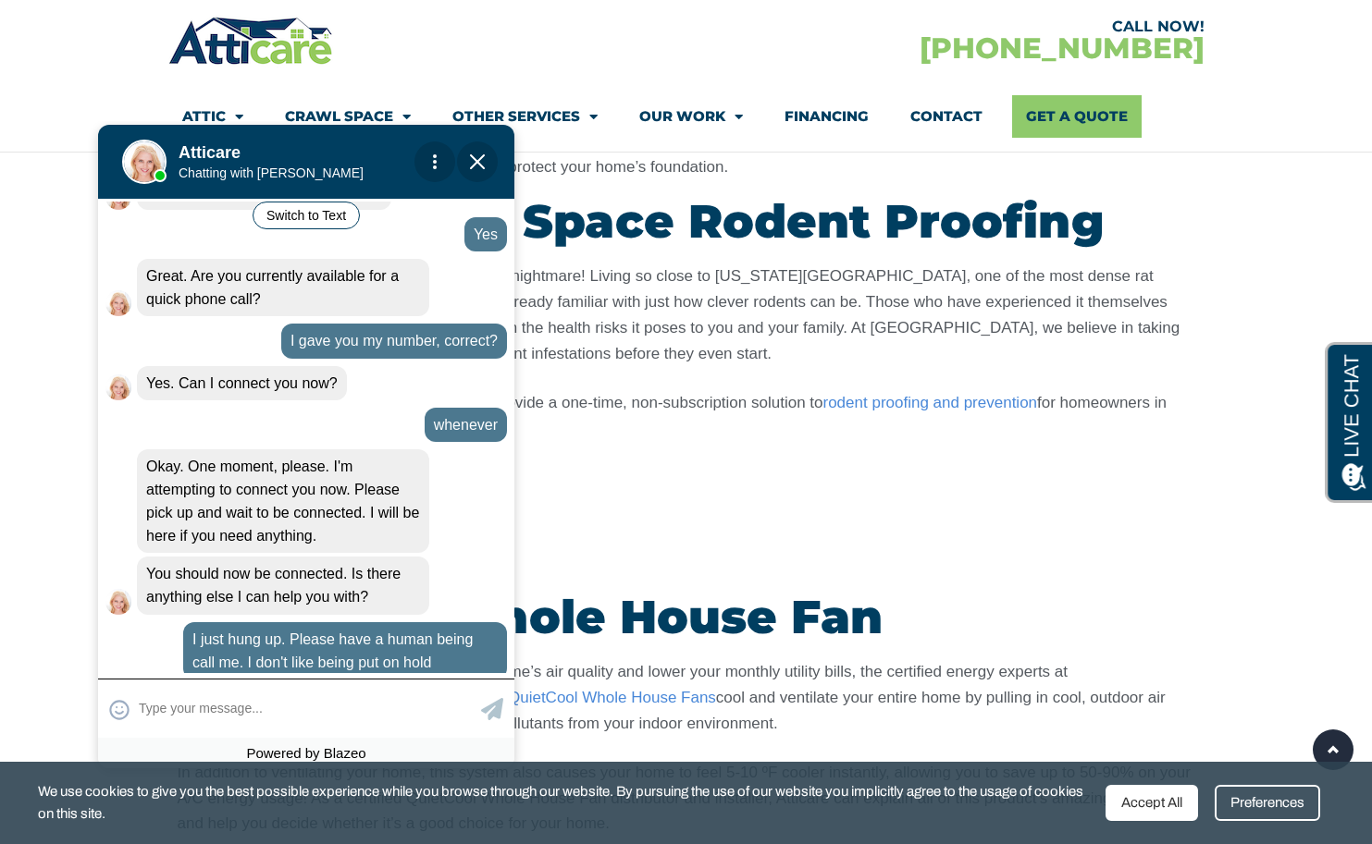
scroll to position [1161, 0]
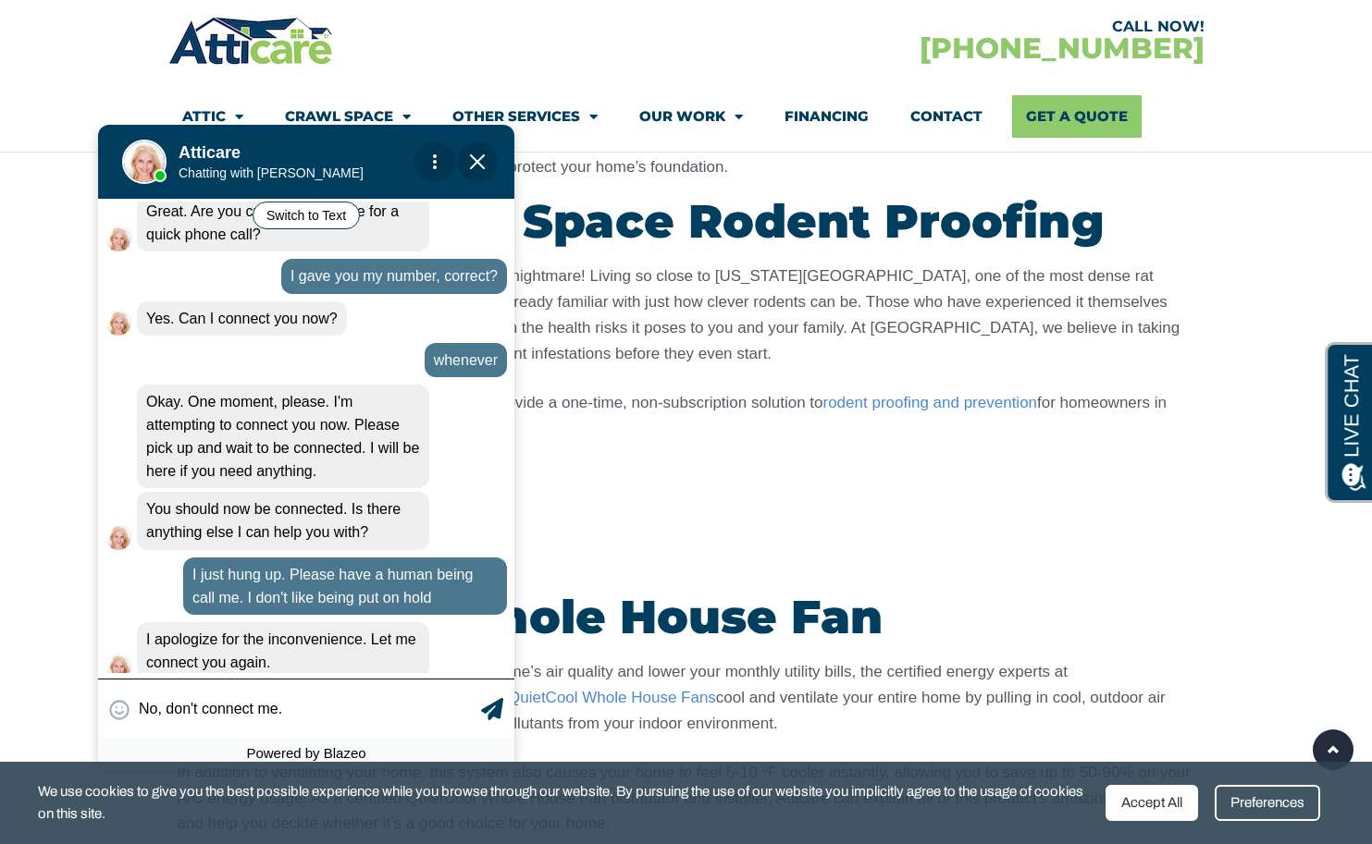
type input "No, don't connect me."
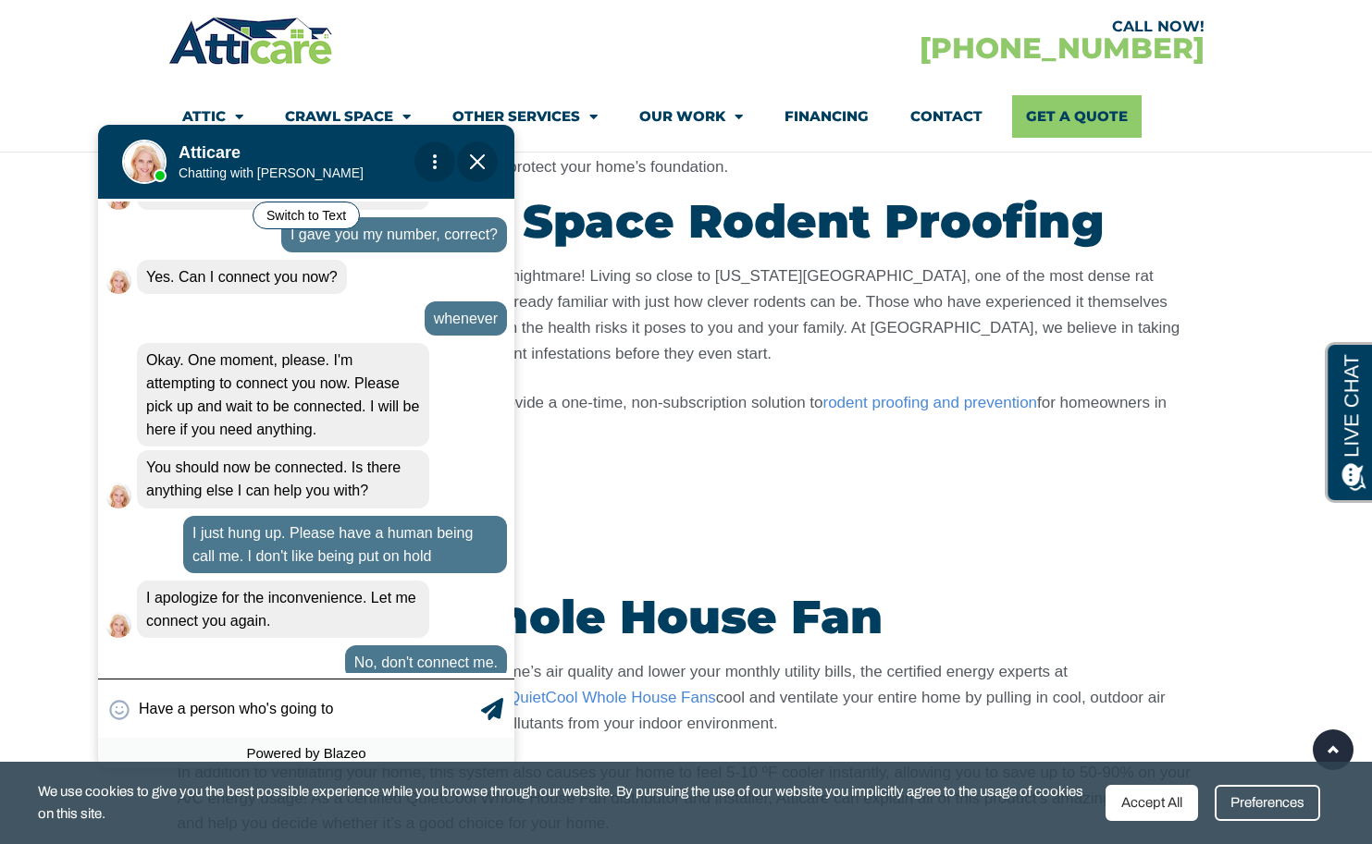
type input "Have a person who's going to a"
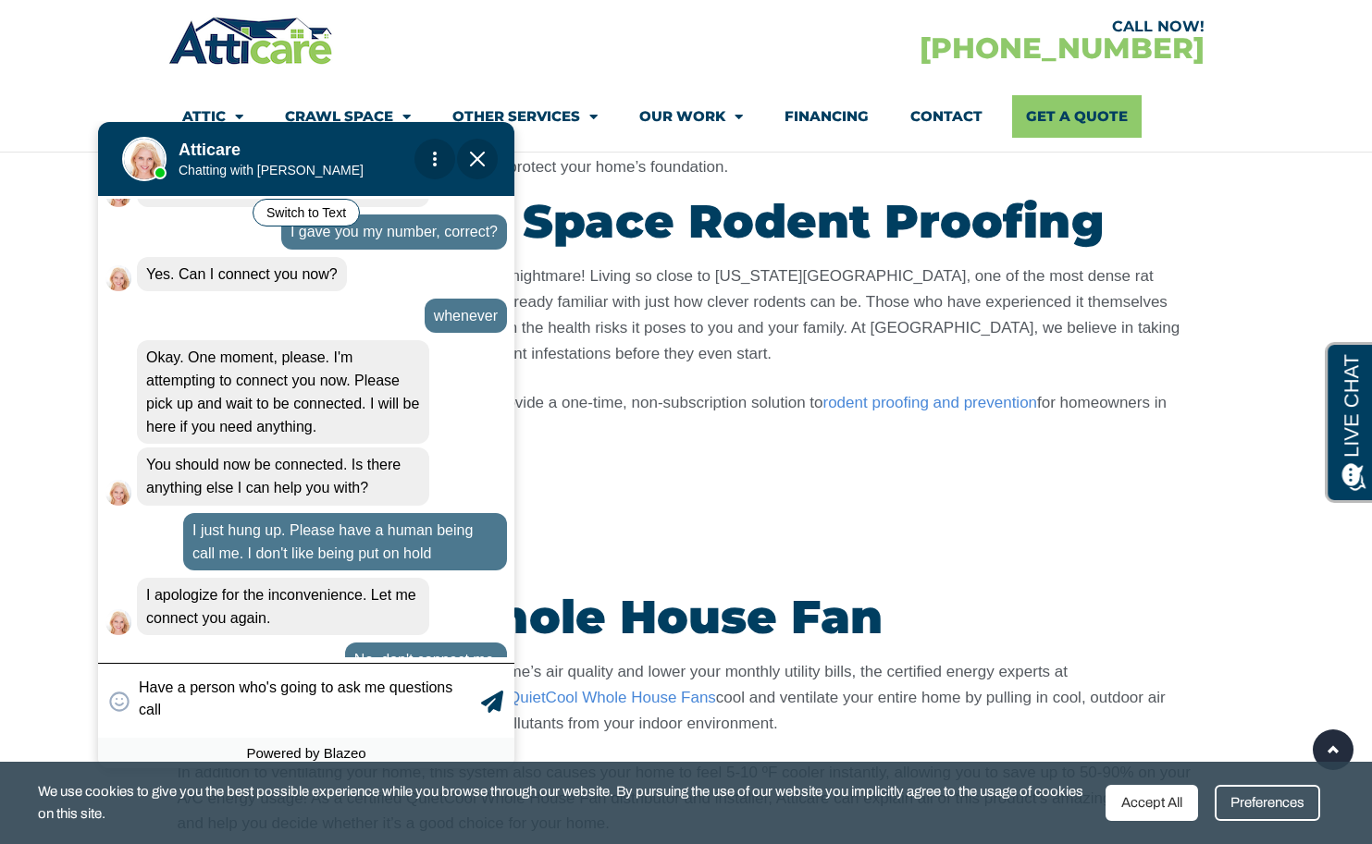
scroll to position [1215, 0]
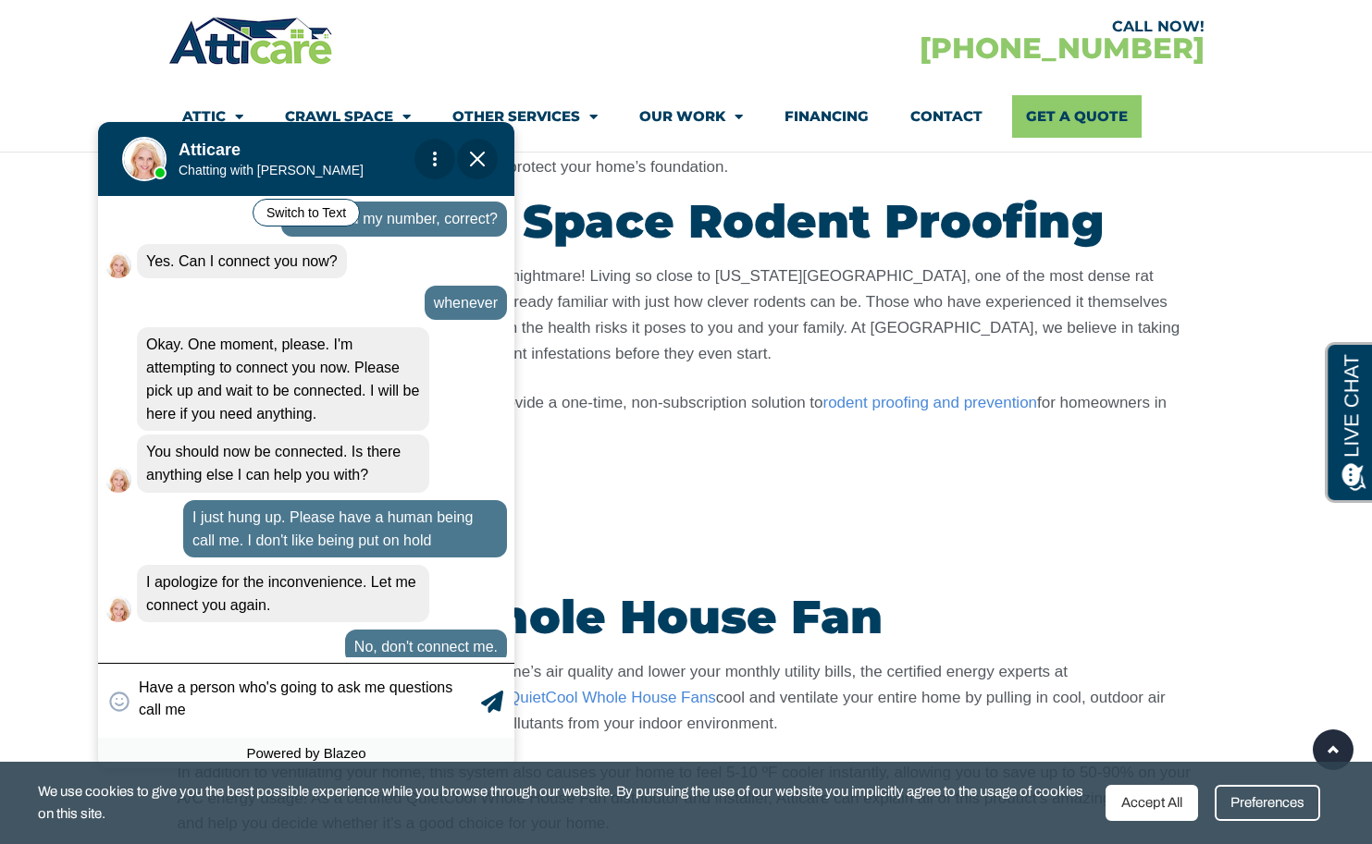
type textarea "Have a person who's going to ask me questions call me."
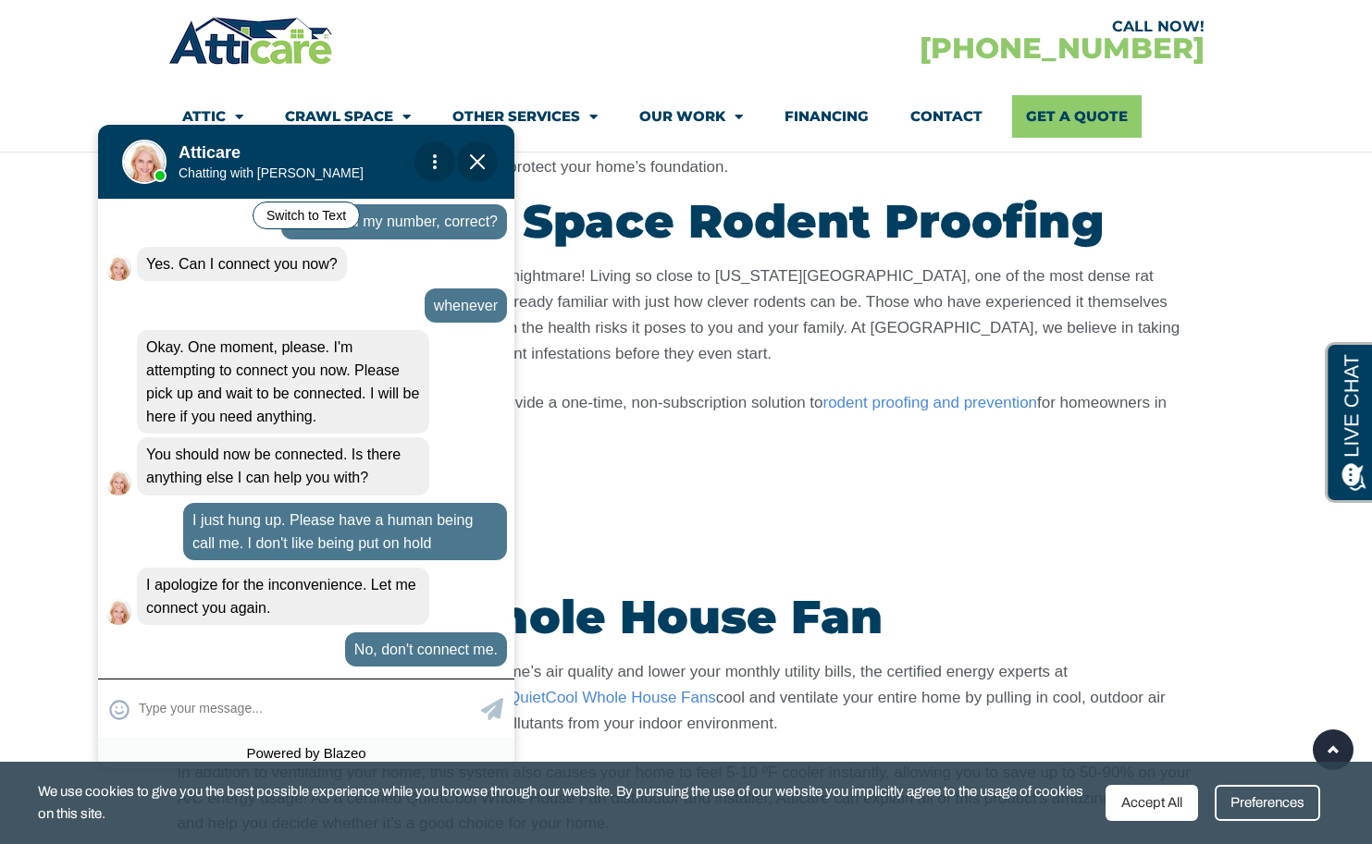
scroll to position [1263, 0]
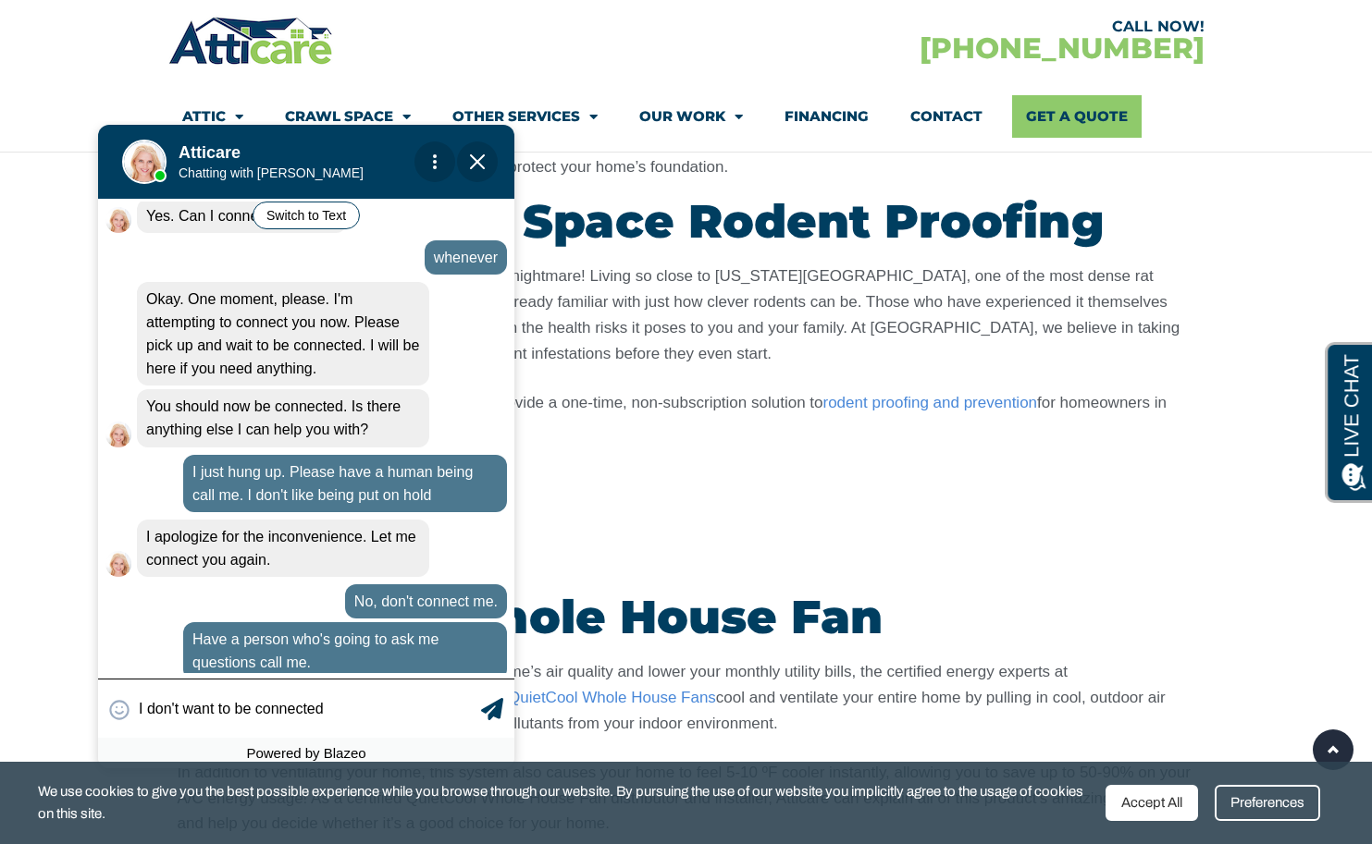
type input "I don't want to be connected"
type textarea "I don't want to be connected"
type input "I don't want to be connected t"
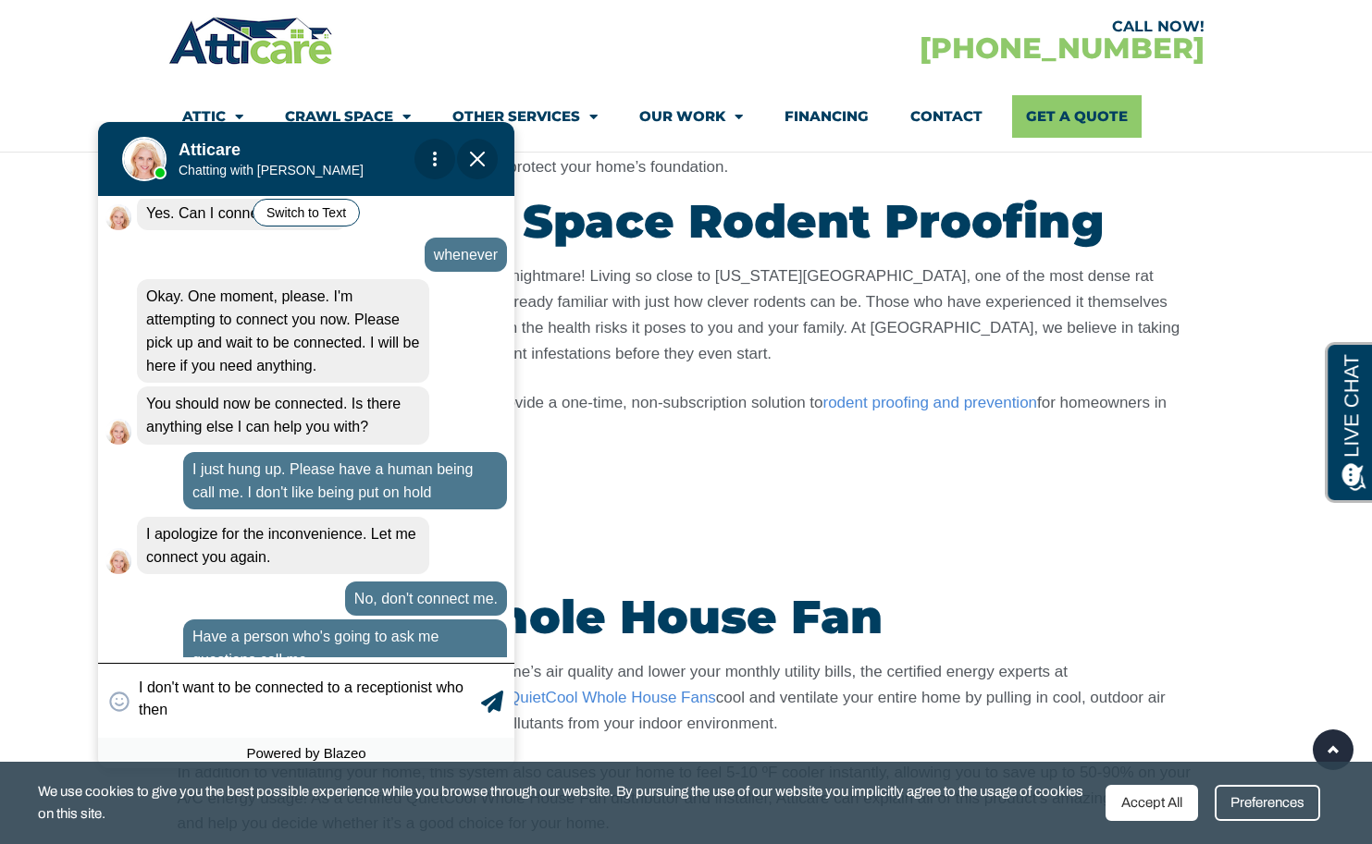
scroll to position [1276, 0]
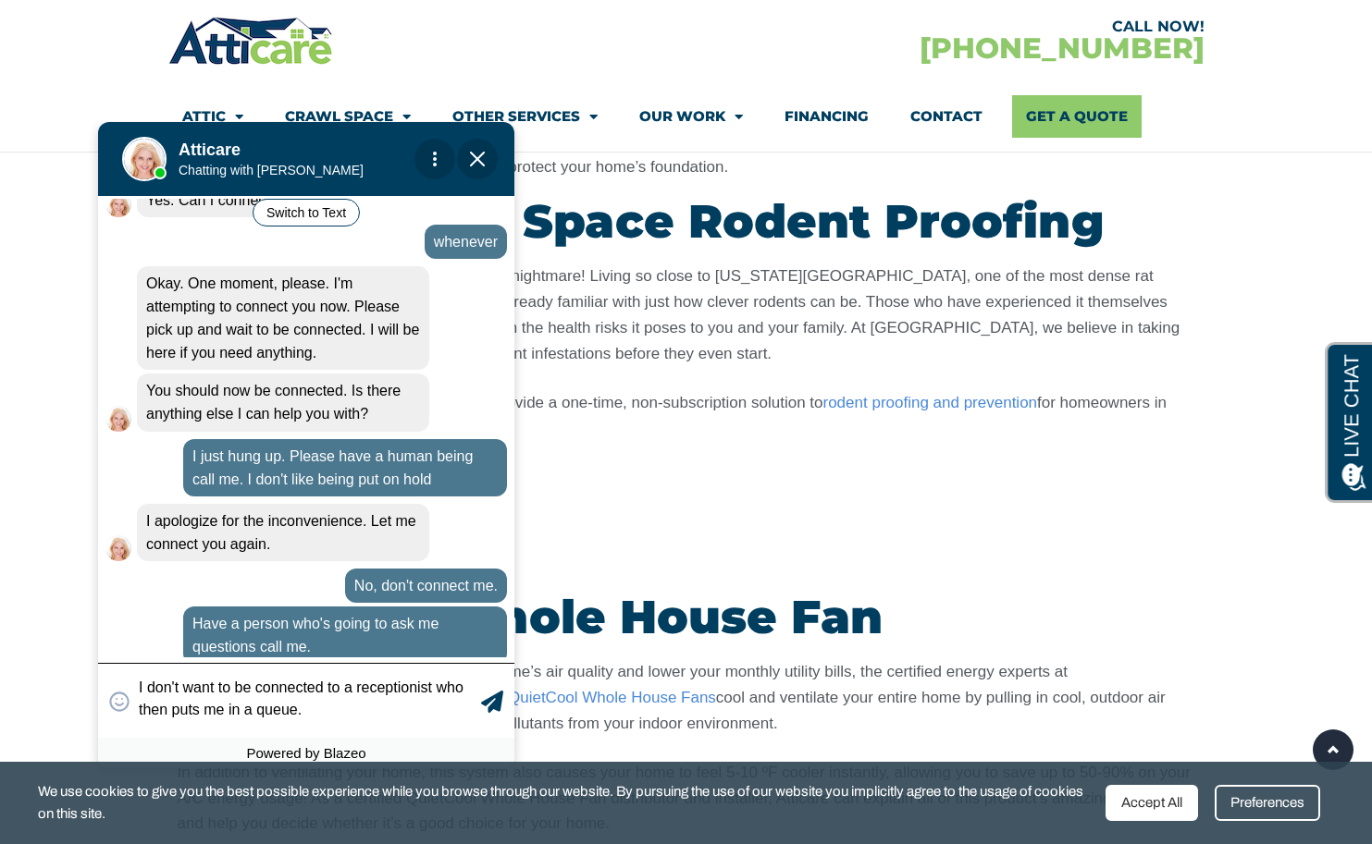
type textarea "I don't want to be connected to a receptionist who then puts me in a queue."
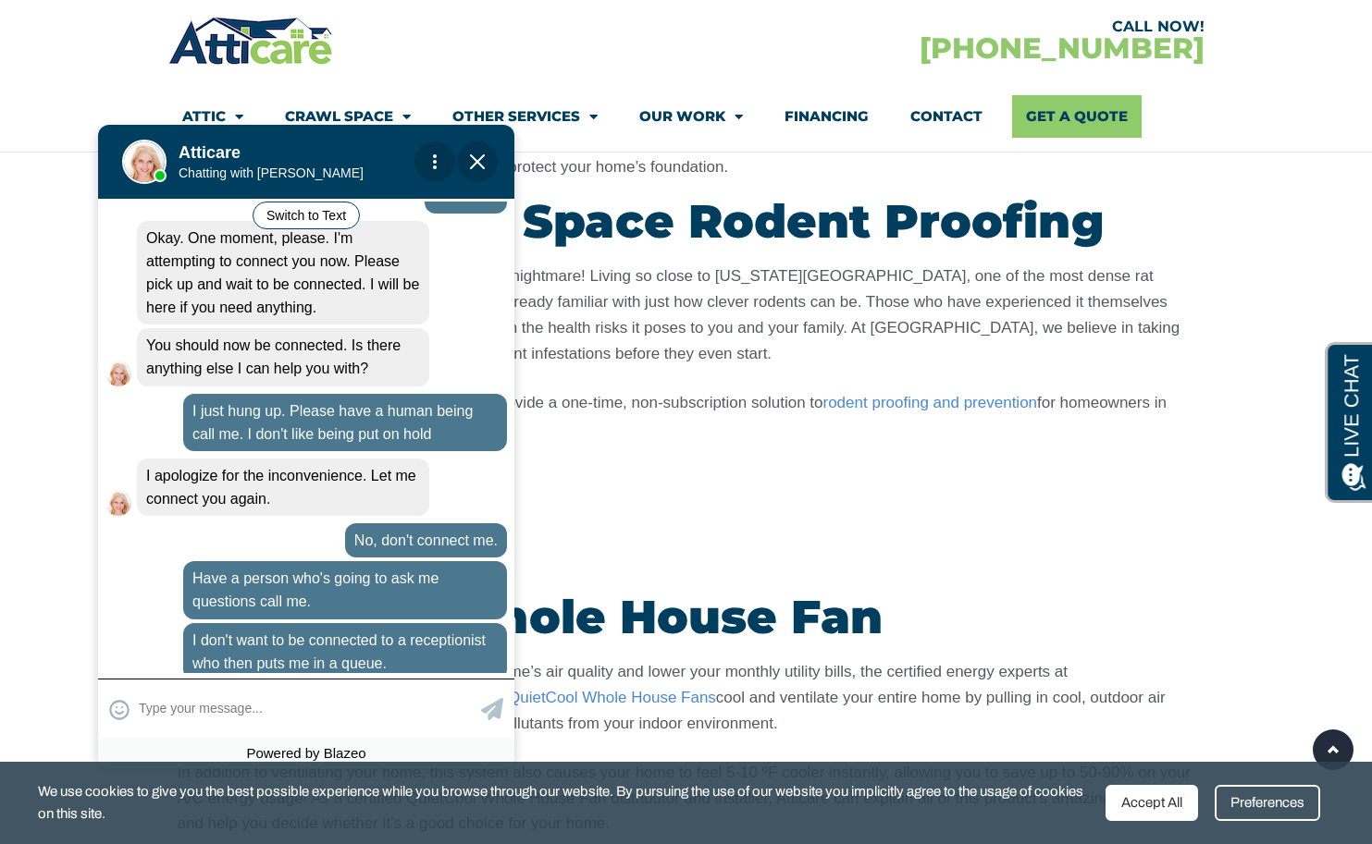
scroll to position [1389, 0]
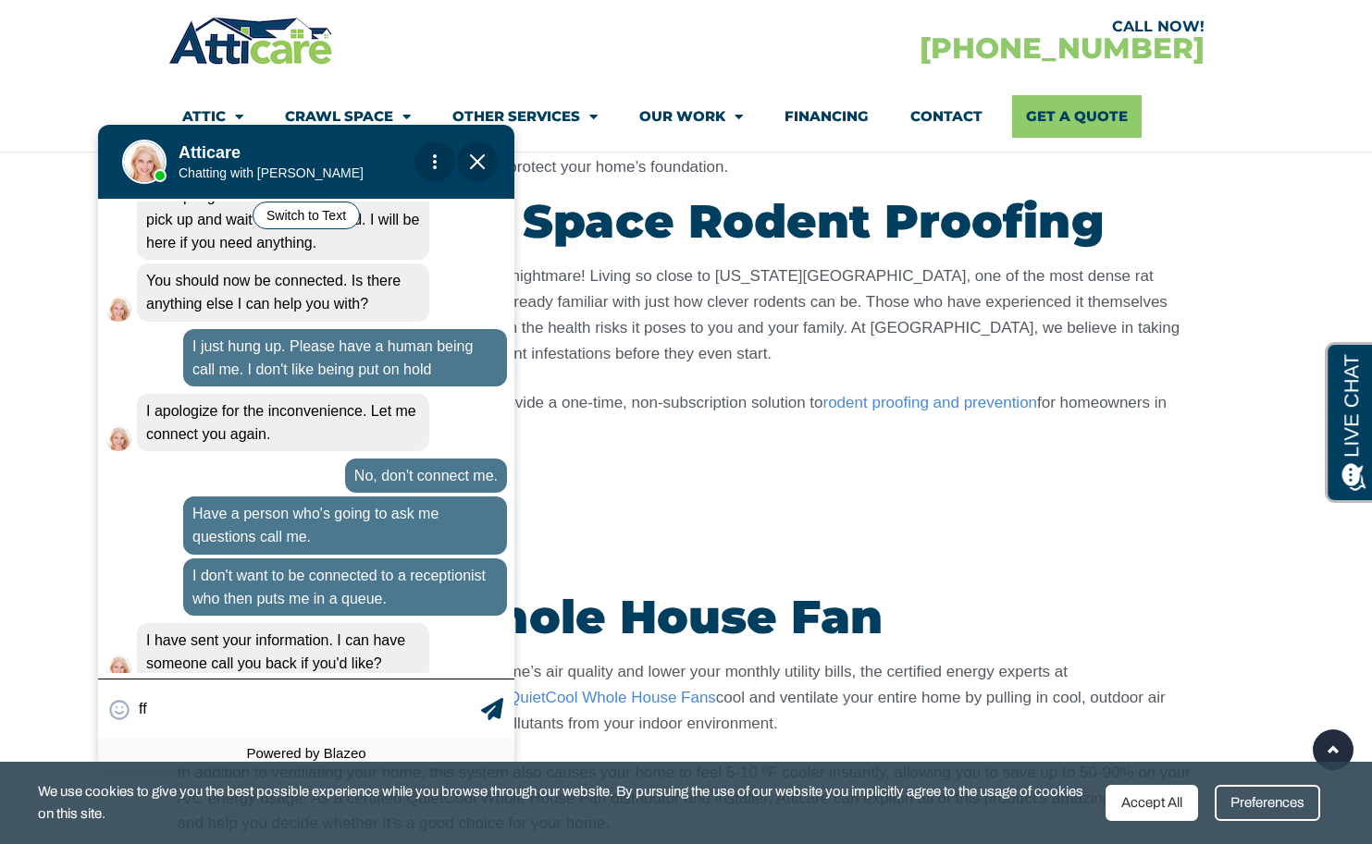
type input "f"
type input "That's the idea"
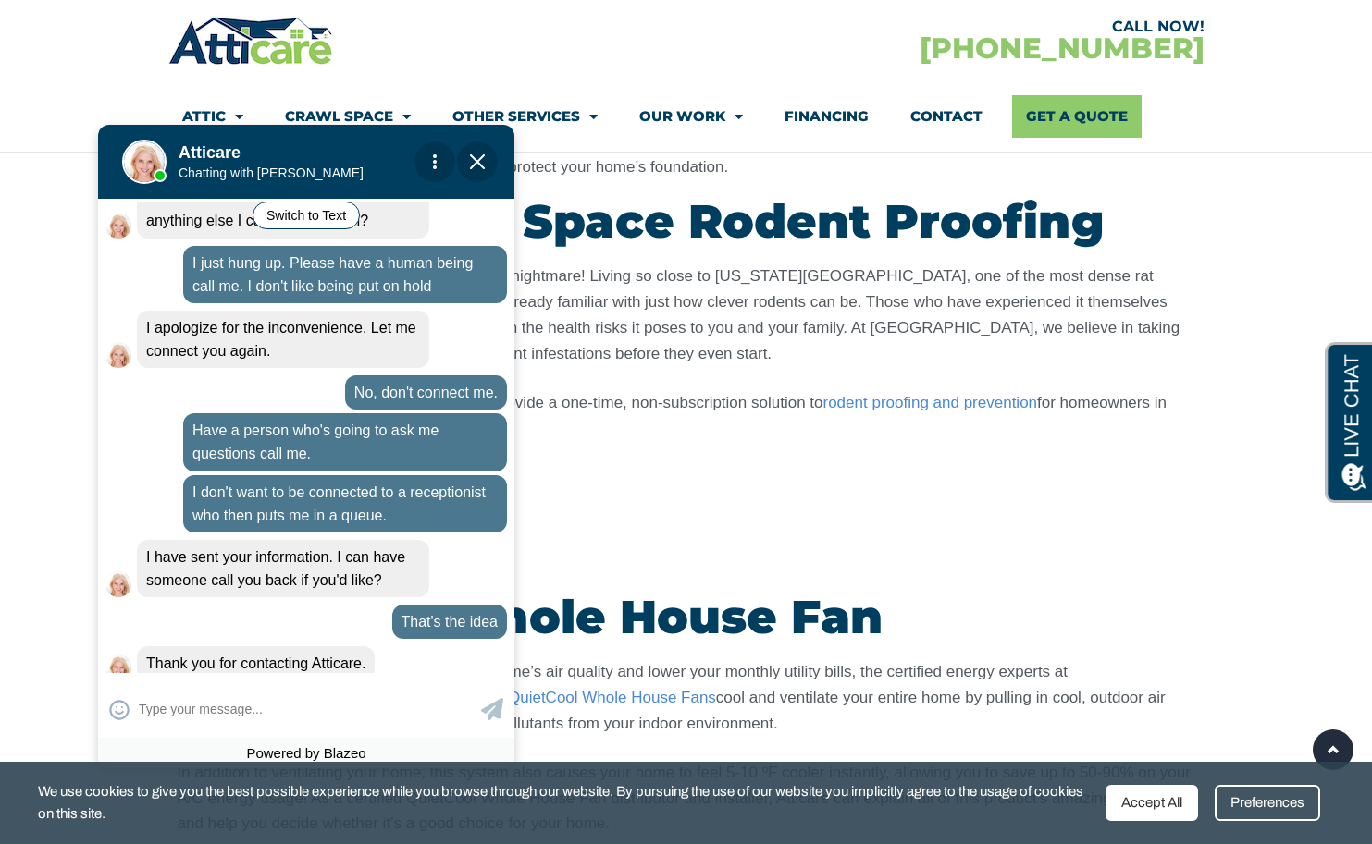
scroll to position [1480, 0]
